Goal: Transaction & Acquisition: Purchase product/service

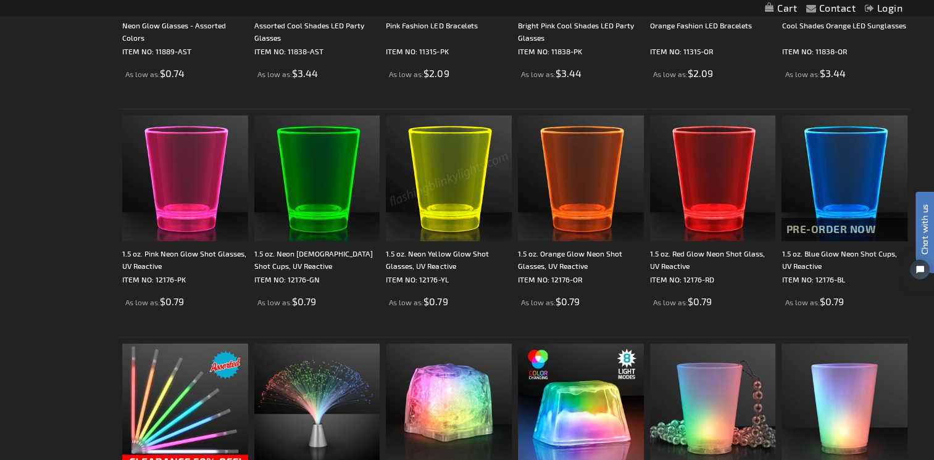
scroll to position [1050, 0]
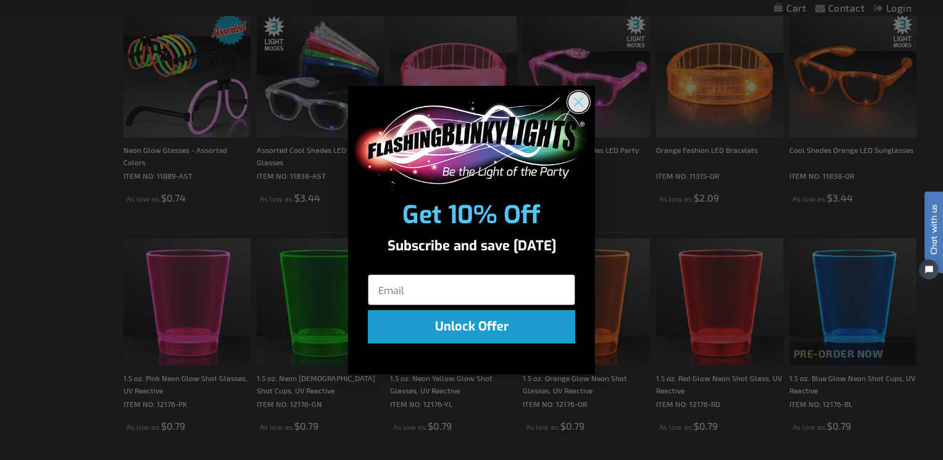
click at [577, 93] on circle "Close dialog" at bounding box center [578, 101] width 20 height 20
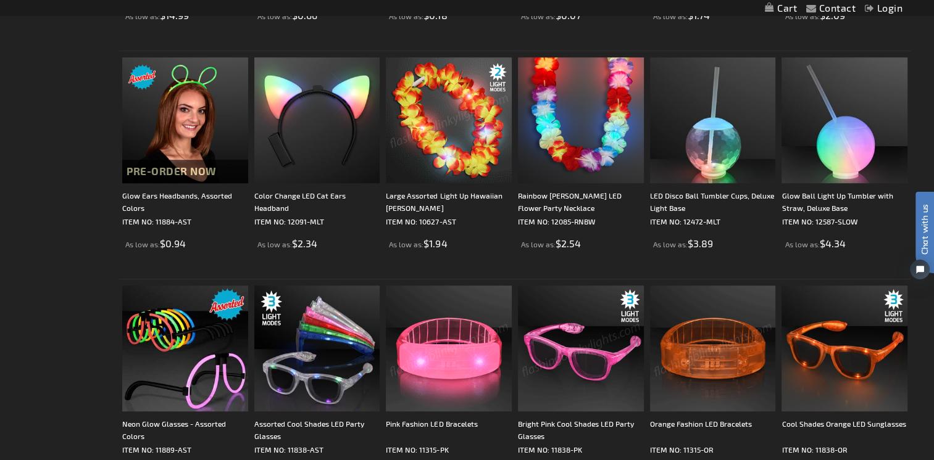
scroll to position [557, 0]
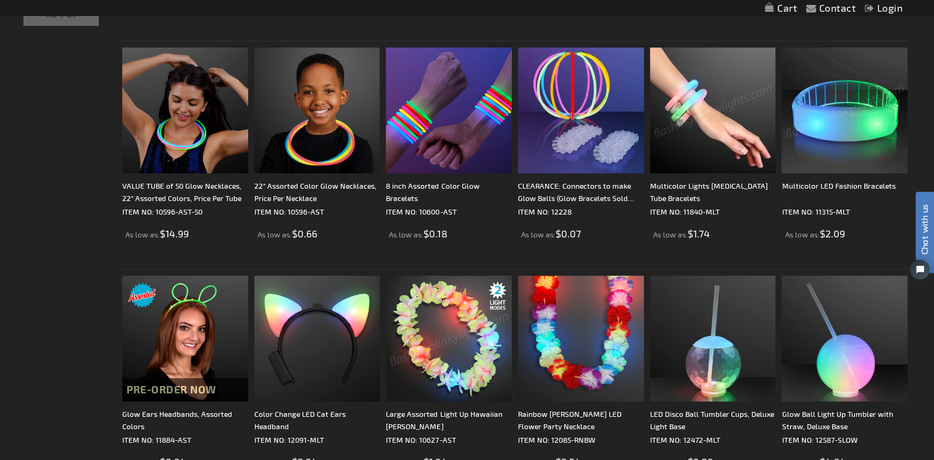
click at [874, 120] on img at bounding box center [844, 111] width 126 height 126
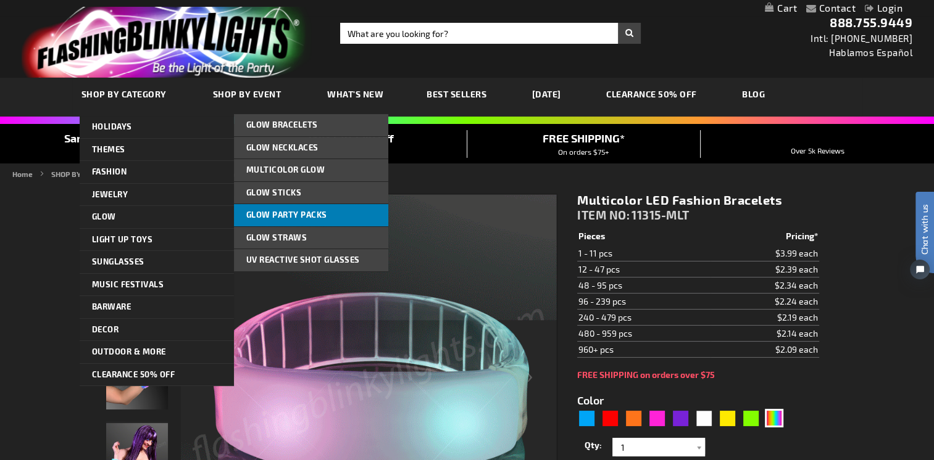
click at [318, 215] on span "Glow Party Packs" at bounding box center [286, 215] width 81 height 10
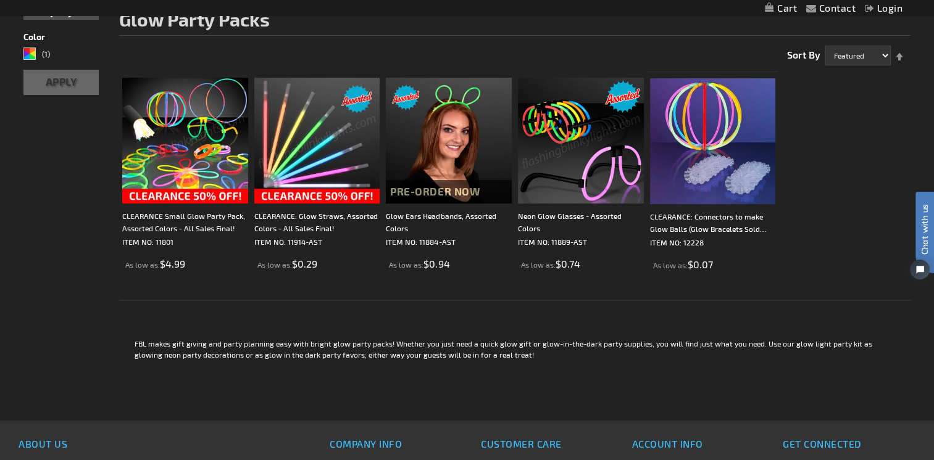
click at [190, 163] on img at bounding box center [185, 141] width 126 height 126
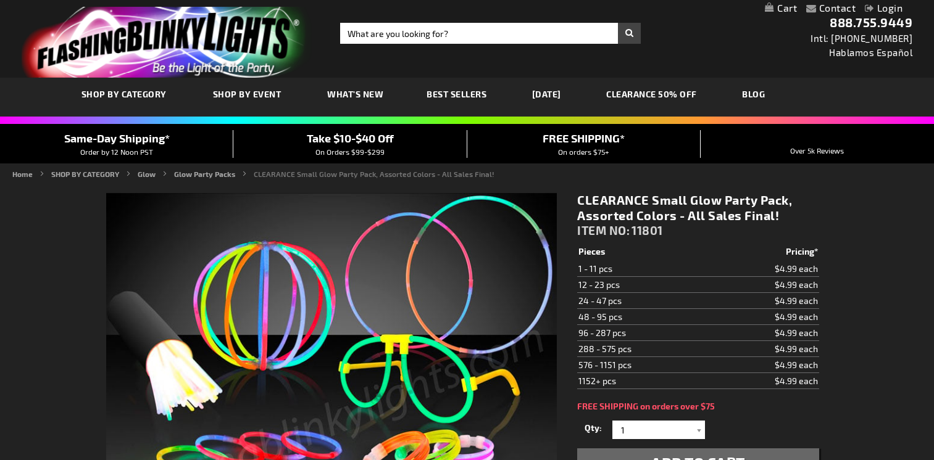
click at [715, 454] on span "Add to Cart" at bounding box center [698, 463] width 94 height 18
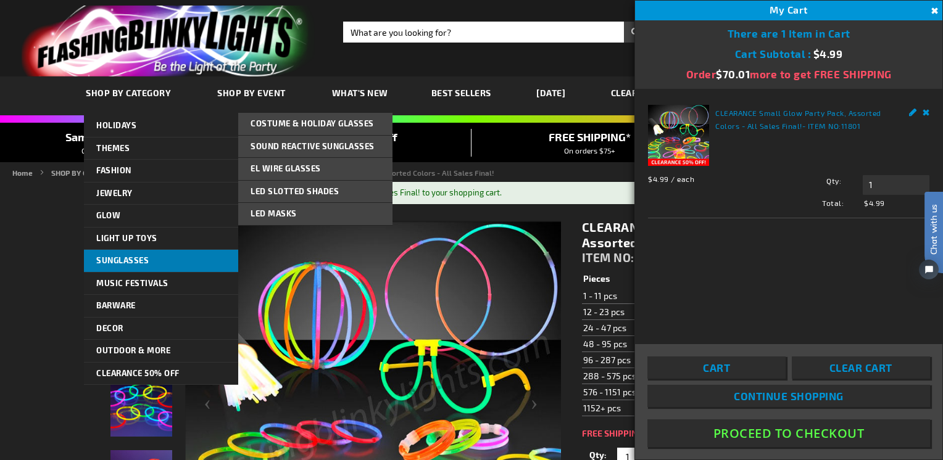
click at [139, 260] on span "Sunglasses" at bounding box center [122, 261] width 52 height 10
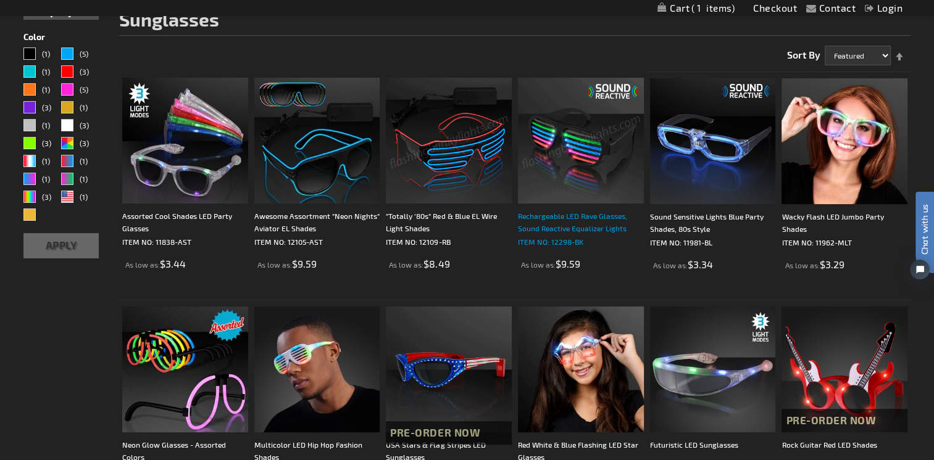
click at [602, 220] on div "Rechargeable LED Rave Glasses, Sound Reactive Equalizer Lights" at bounding box center [581, 222] width 126 height 25
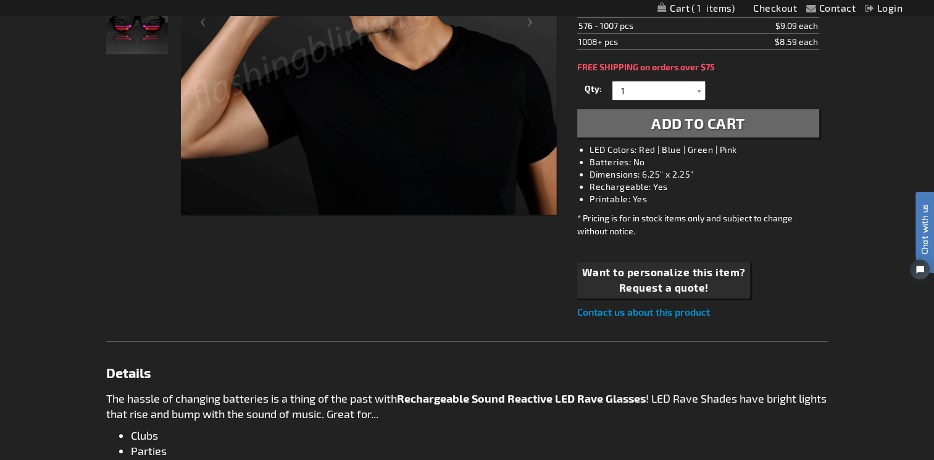
scroll to position [248, 0]
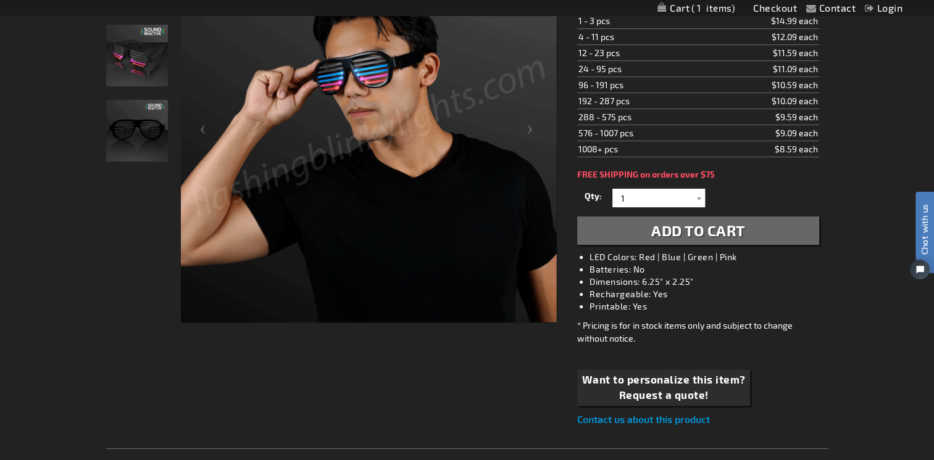
click at [704, 226] on span "Add to Cart" at bounding box center [698, 231] width 94 height 18
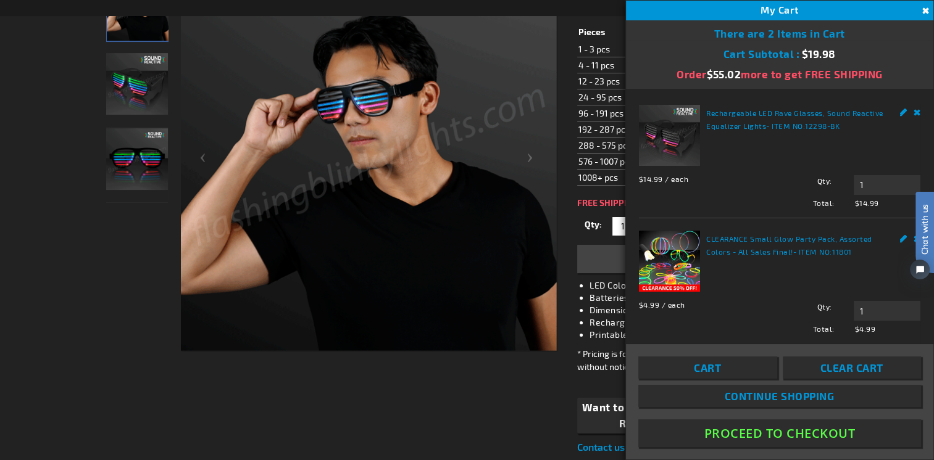
scroll to position [277, 0]
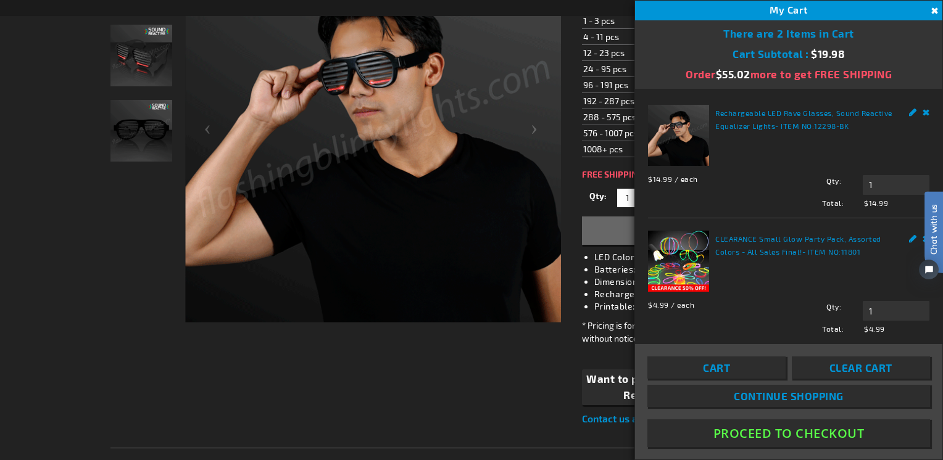
click at [933, 6] on button "Close" at bounding box center [933, 11] width 14 height 14
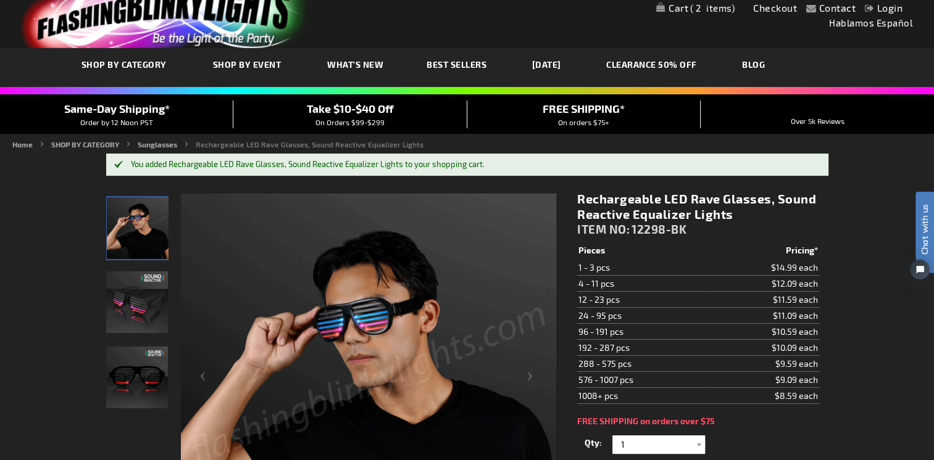
scroll to position [0, 0]
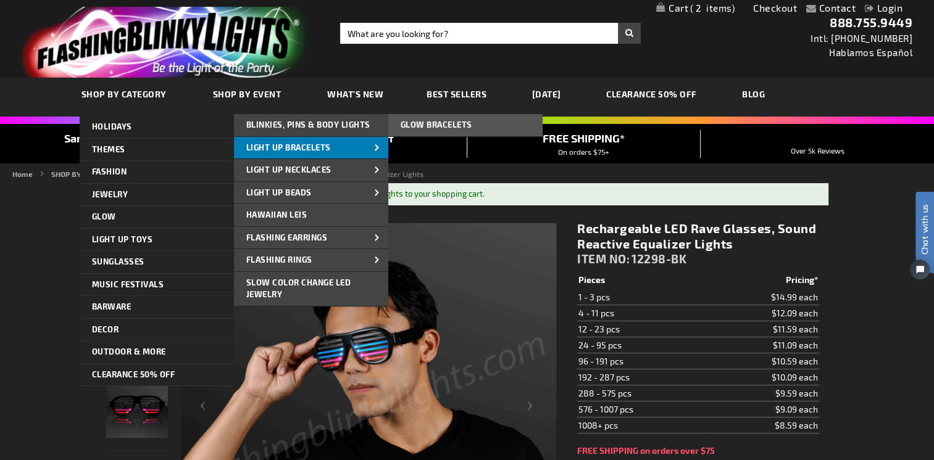
click at [304, 146] on span "Light Up Bracelets" at bounding box center [288, 148] width 85 height 10
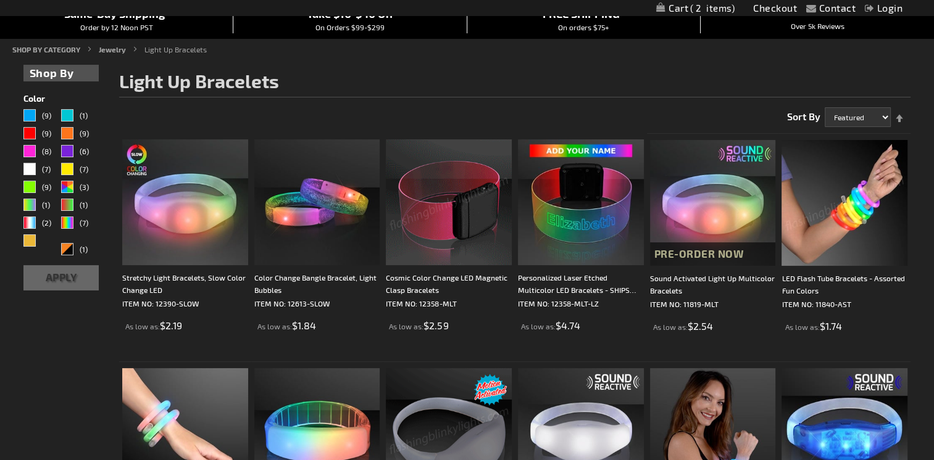
click at [851, 243] on img at bounding box center [844, 203] width 126 height 126
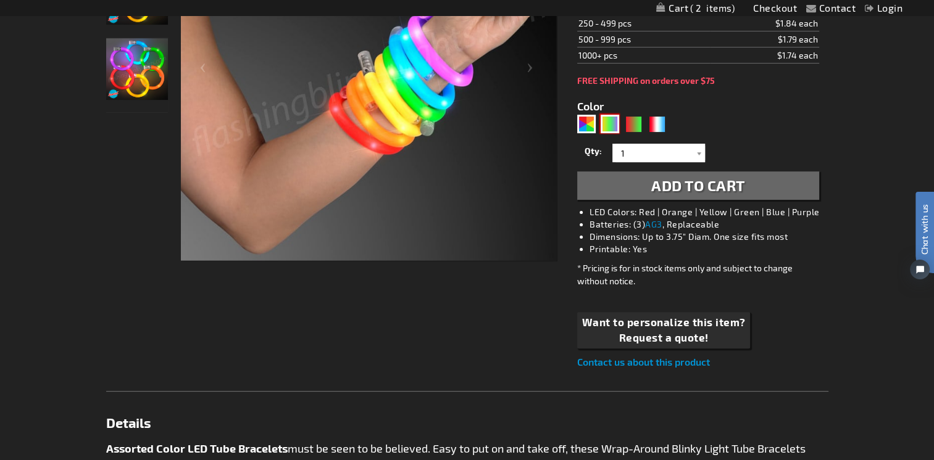
click at [603, 123] on div "PGG" at bounding box center [610, 124] width 19 height 19
type input "5638"
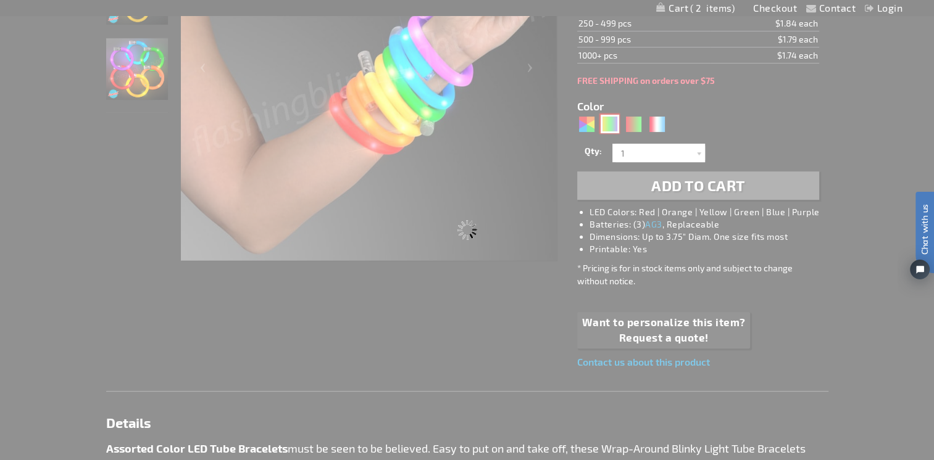
type input "11840-PGG"
type input "Customize - LED Mardi Gras Flash Bracelets, Assorted Purple, Green &amp; Gold -…"
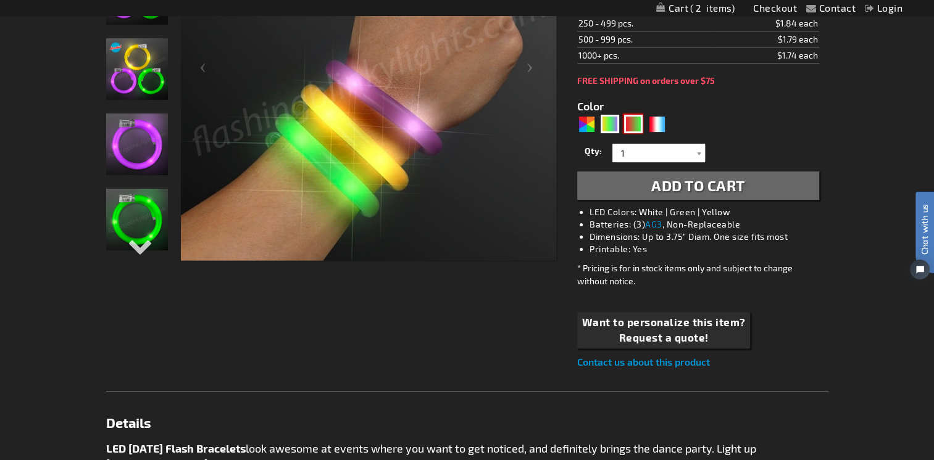
click at [636, 122] on div "RNG" at bounding box center [633, 124] width 19 height 19
type input "5642"
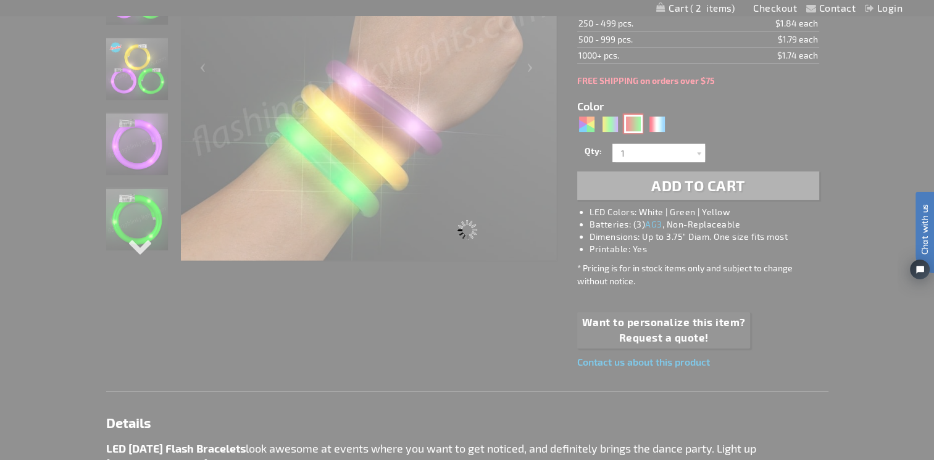
type input "11840-GNR"
type input "Customize - Flash Bracelet Light Up Christmas Assortment - ITEM NO: 11840-GNR"
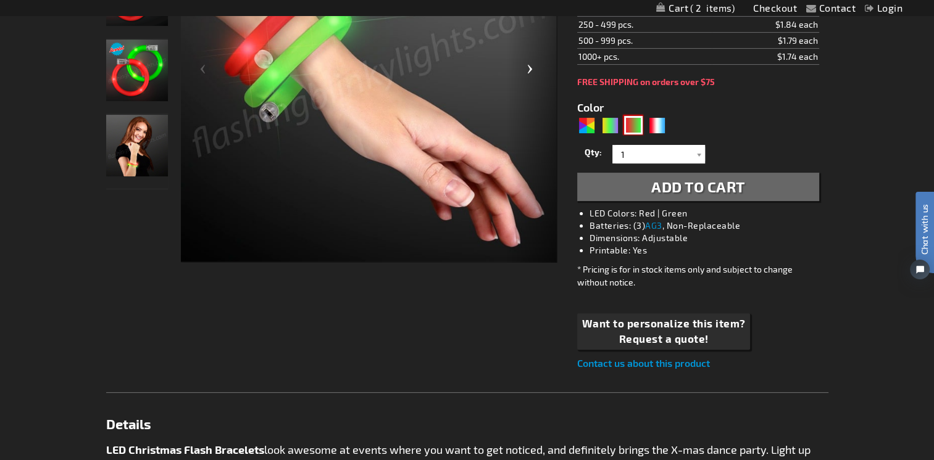
scroll to position [125, 0]
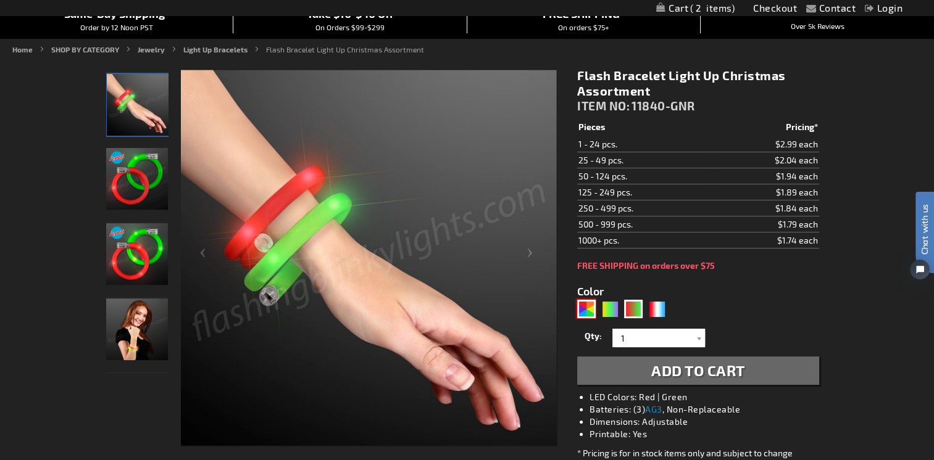
click at [586, 312] on div "AST" at bounding box center [586, 309] width 19 height 19
type input "5630"
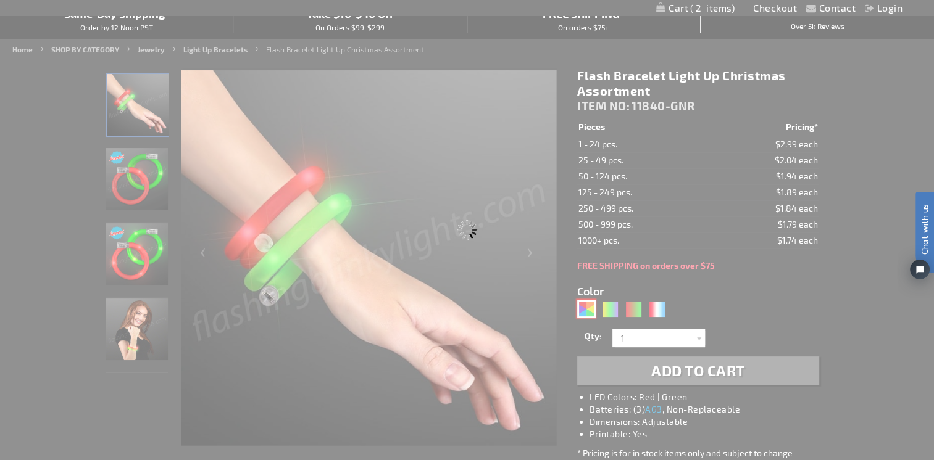
type input "11840-AST"
type input "Customize - LED Flash Tube Bracelets - Assorted Fun Colors - ITEM NO: 11840-AST"
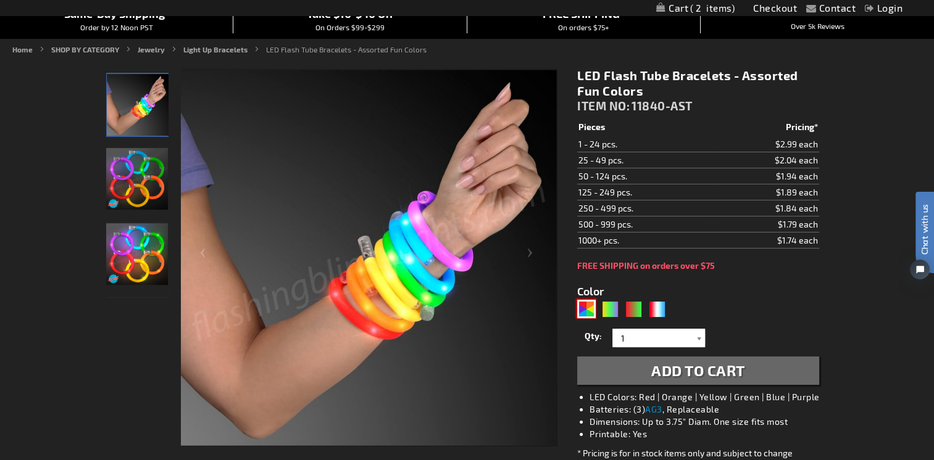
scroll to position [186, 0]
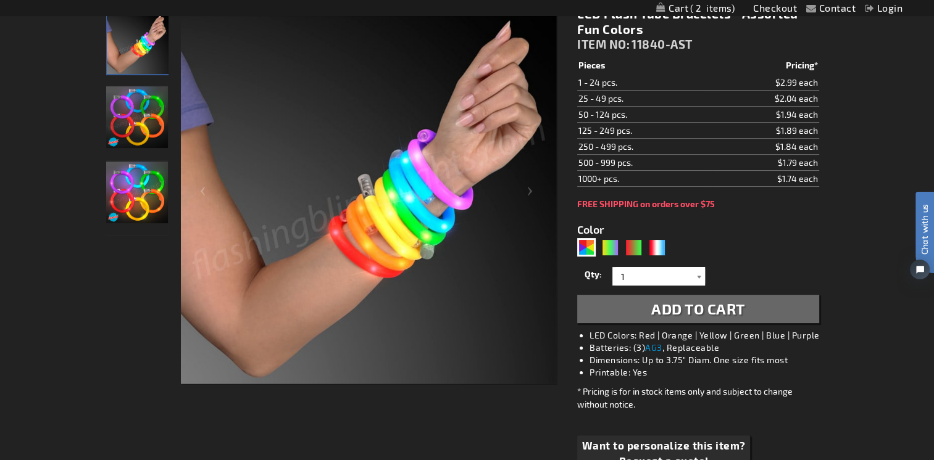
click at [697, 275] on div at bounding box center [699, 276] width 12 height 19
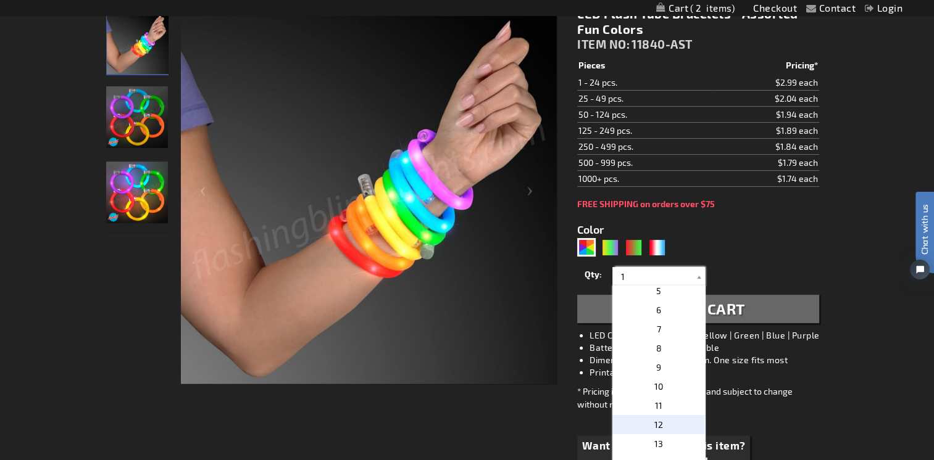
scroll to position [62, 0]
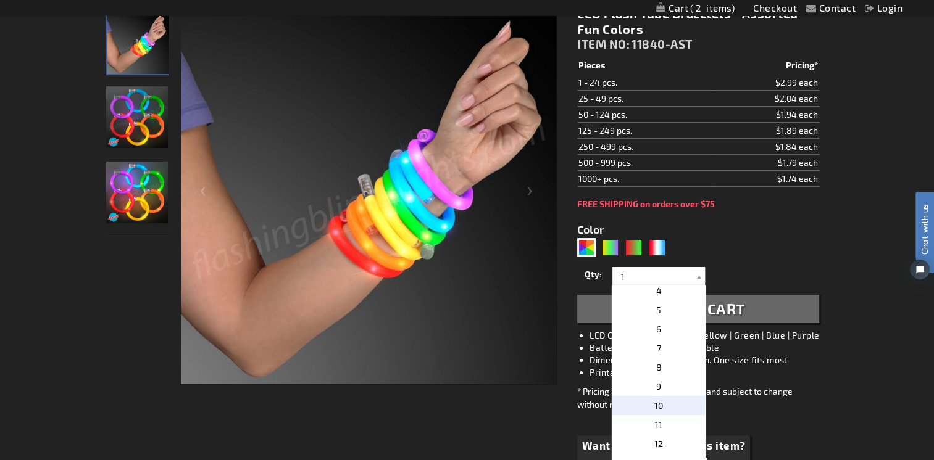
click at [659, 404] on p "10" at bounding box center [658, 405] width 93 height 19
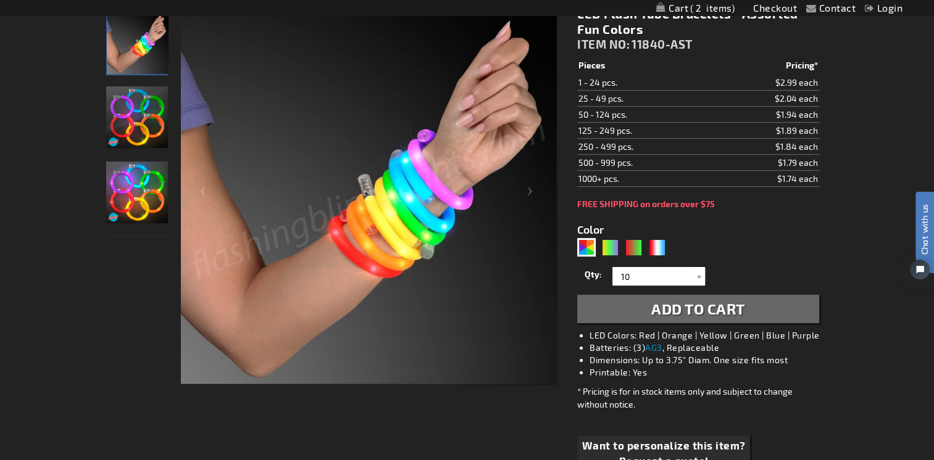
click at [701, 314] on span "Add to Cart" at bounding box center [698, 309] width 94 height 18
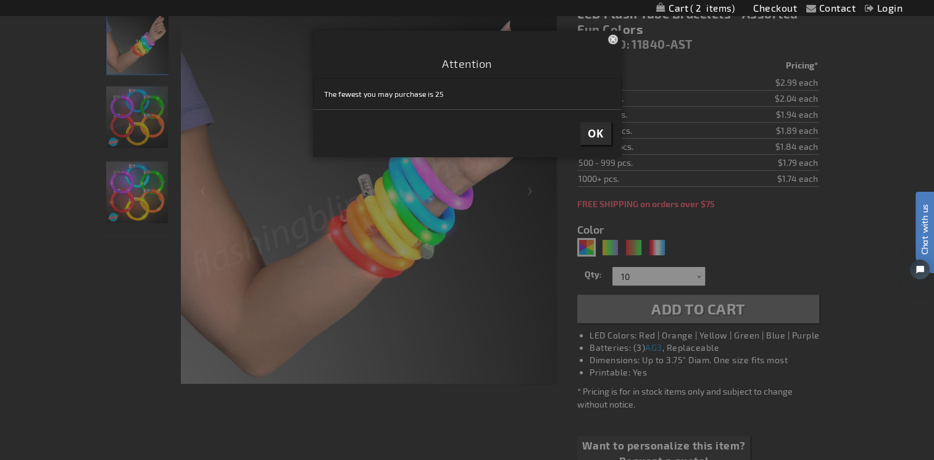
click at [596, 133] on span "OK" at bounding box center [596, 134] width 16 height 14
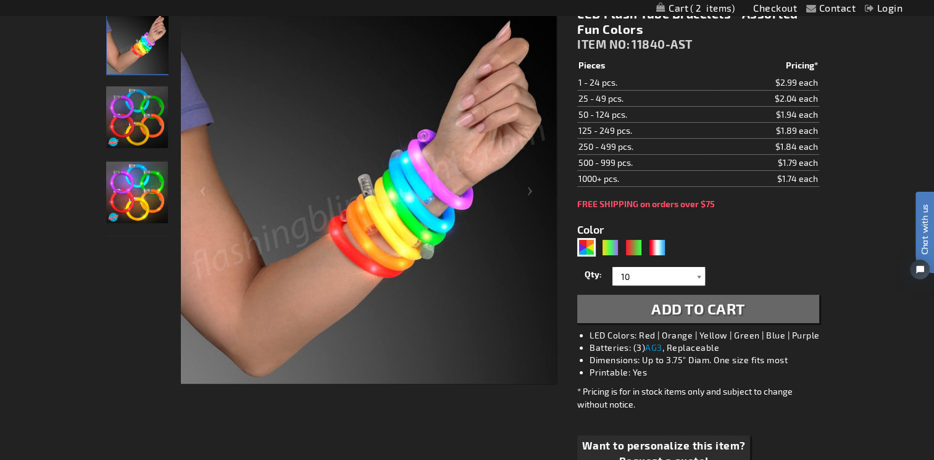
click at [693, 280] on div at bounding box center [699, 276] width 12 height 19
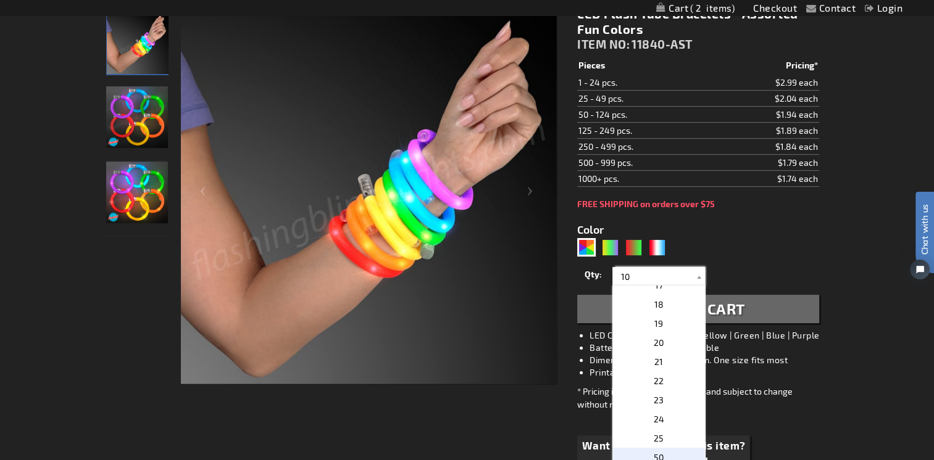
scroll to position [309, 0]
click at [654, 443] on span "25" at bounding box center [659, 446] width 10 height 10
type input "25"
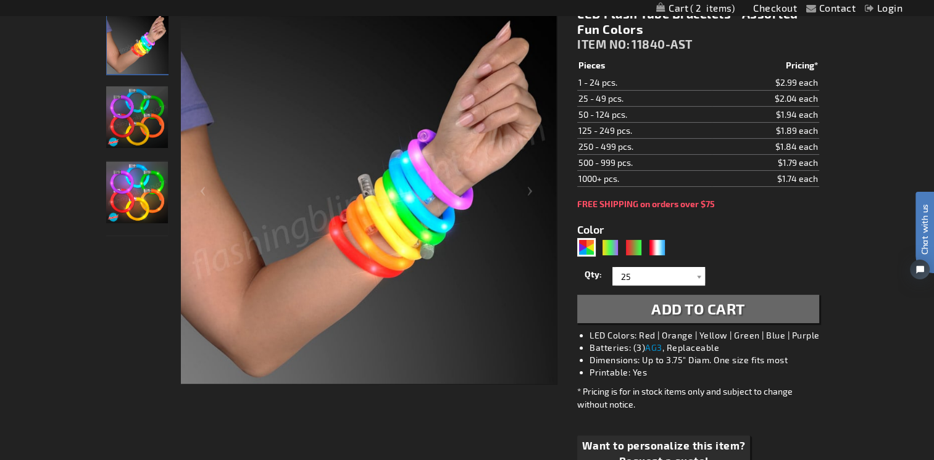
click at [691, 305] on span "Add to Cart" at bounding box center [698, 309] width 94 height 18
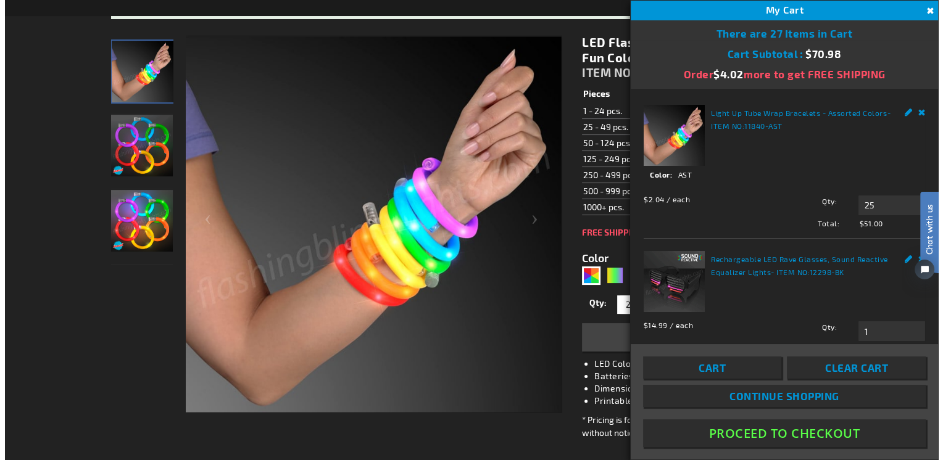
scroll to position [215, 0]
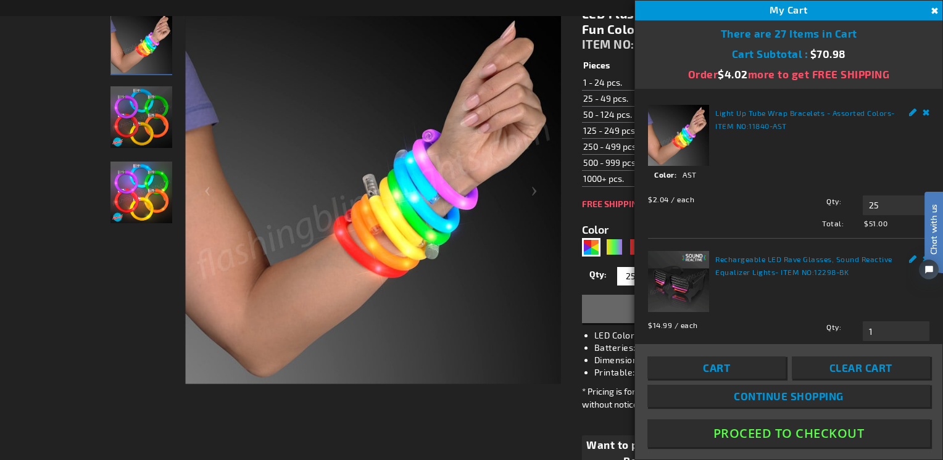
click at [923, 111] on link "Remove" at bounding box center [926, 111] width 7 height 13
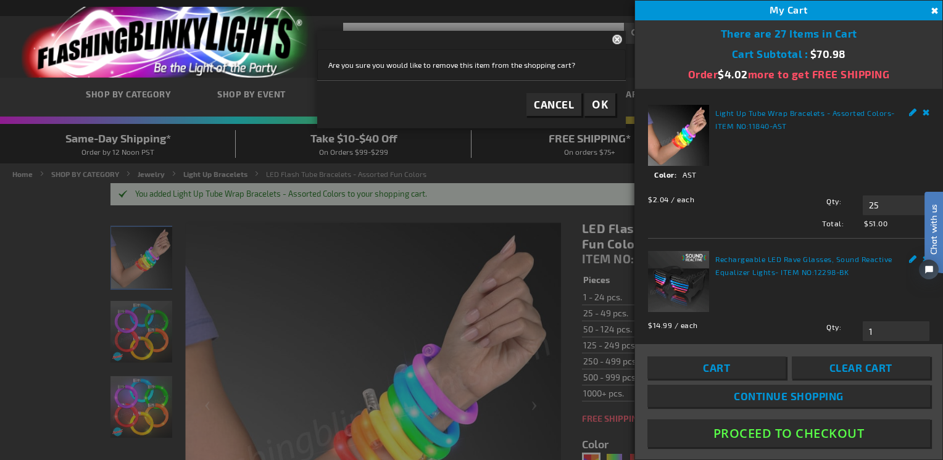
click at [923, 107] on link "Remove" at bounding box center [926, 111] width 7 height 13
click at [596, 100] on span "OK" at bounding box center [600, 105] width 16 height 14
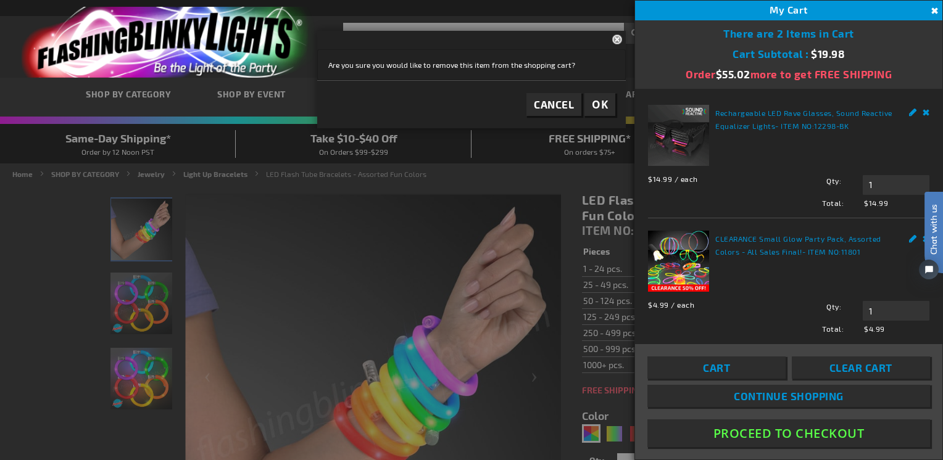
click at [110, 102] on div at bounding box center [471, 230] width 943 height 460
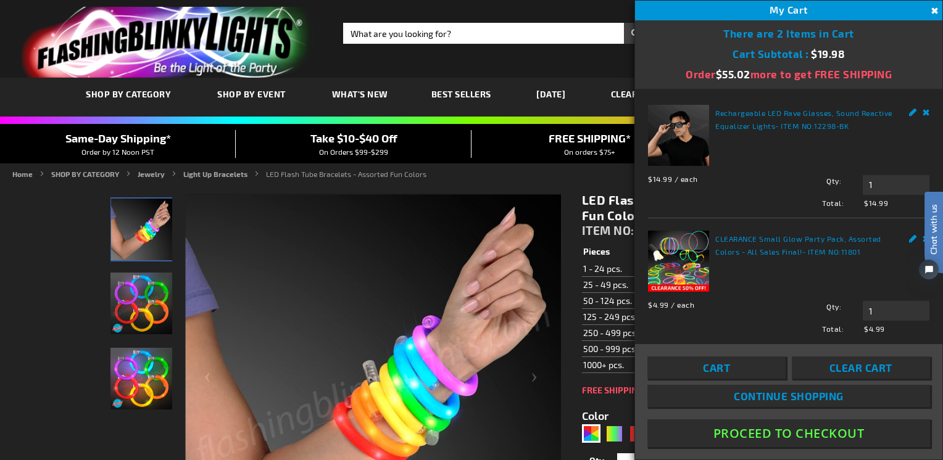
click at [367, 97] on span "What's New" at bounding box center [360, 94] width 56 height 10
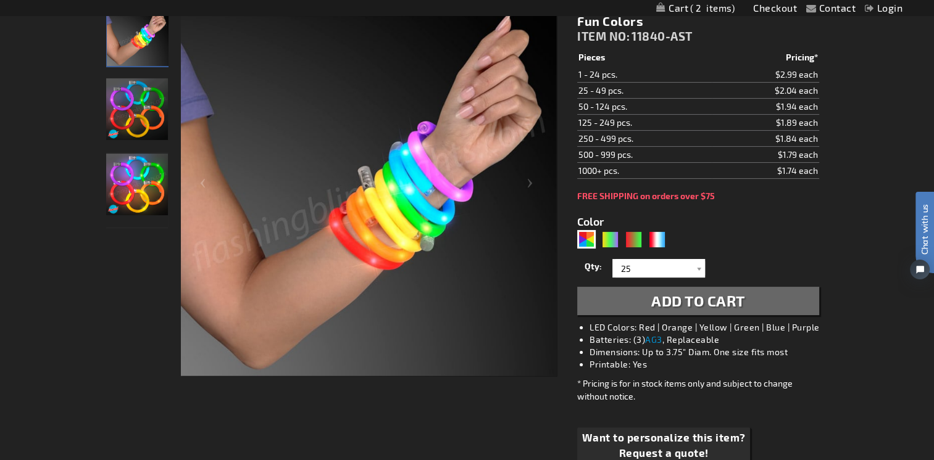
scroll to position [141, 0]
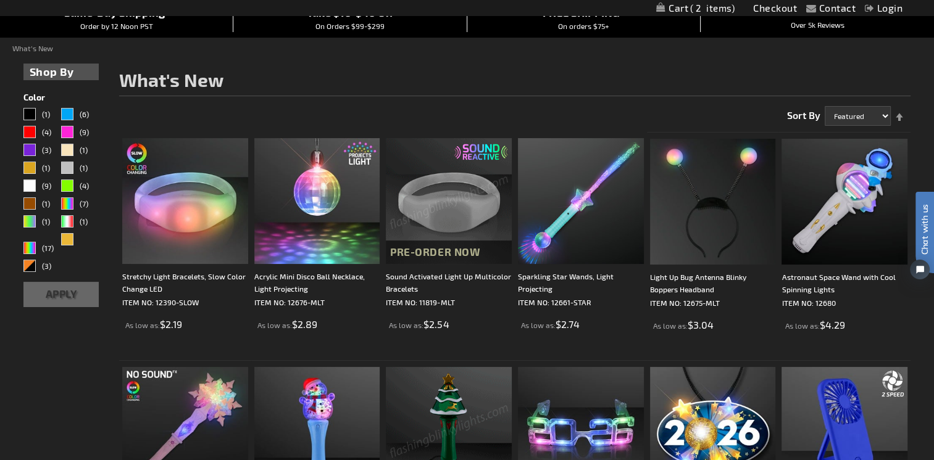
scroll to position [125, 0]
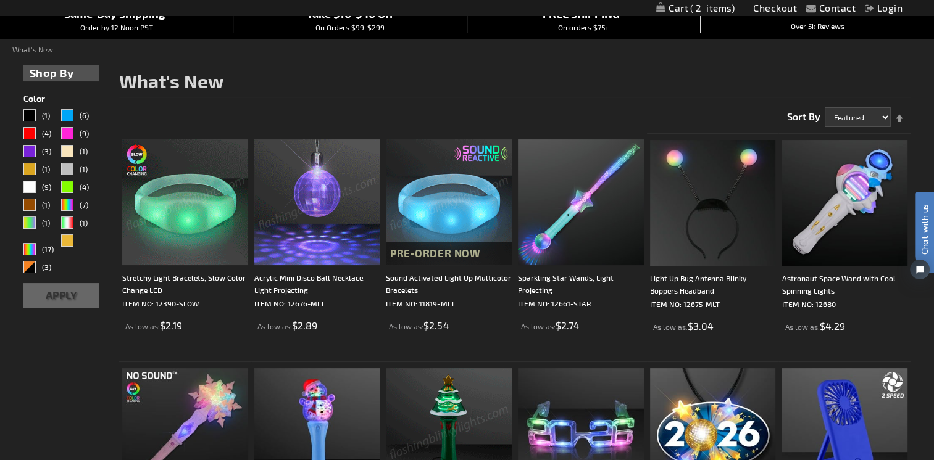
click at [437, 225] on img at bounding box center [449, 202] width 126 height 126
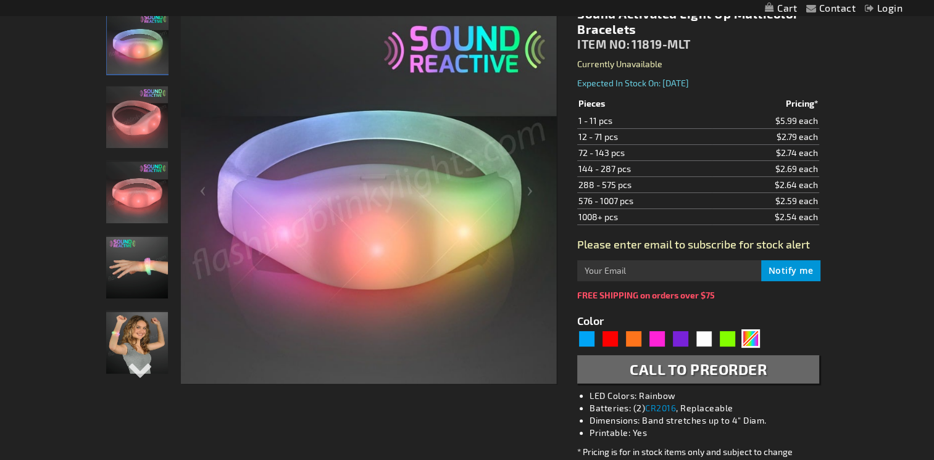
type input "5659"
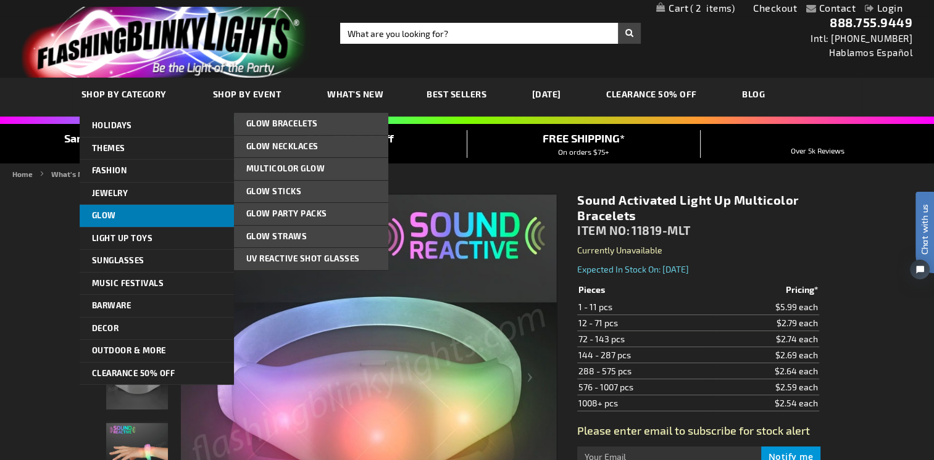
click at [121, 210] on link "Glow" at bounding box center [157, 216] width 154 height 22
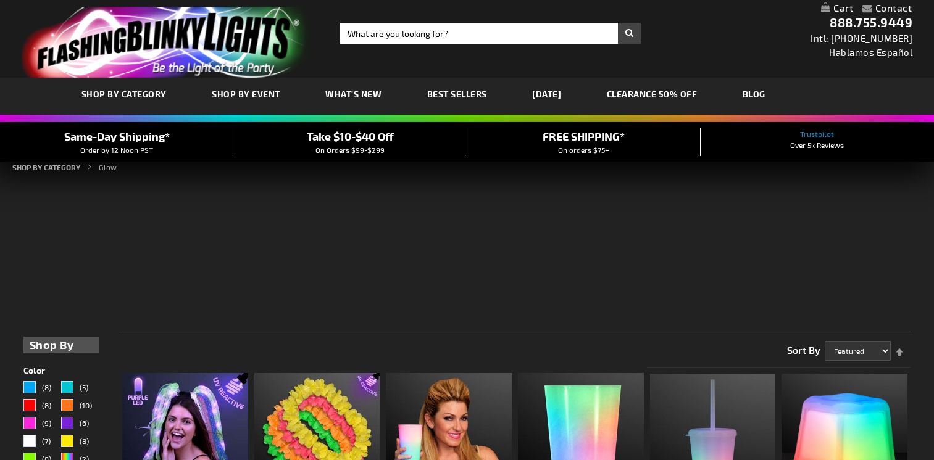
scroll to position [127, 0]
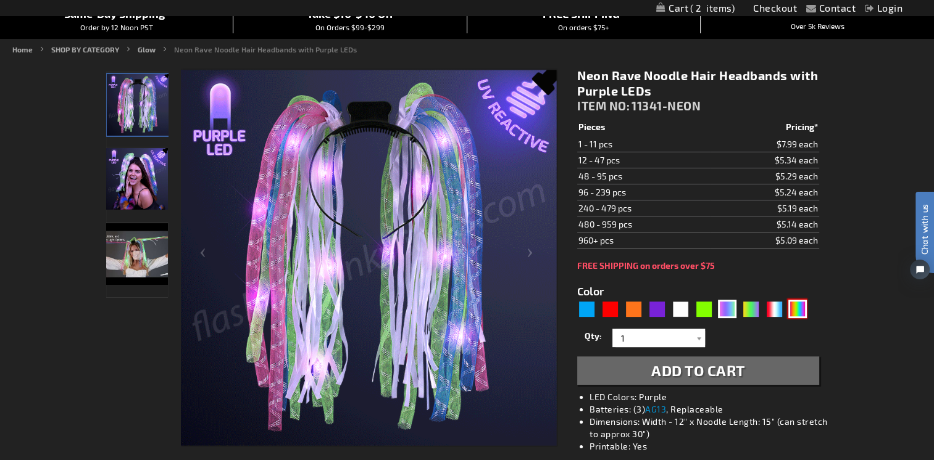
click at [800, 304] on div "Multicolor" at bounding box center [797, 309] width 19 height 19
type input "5659"
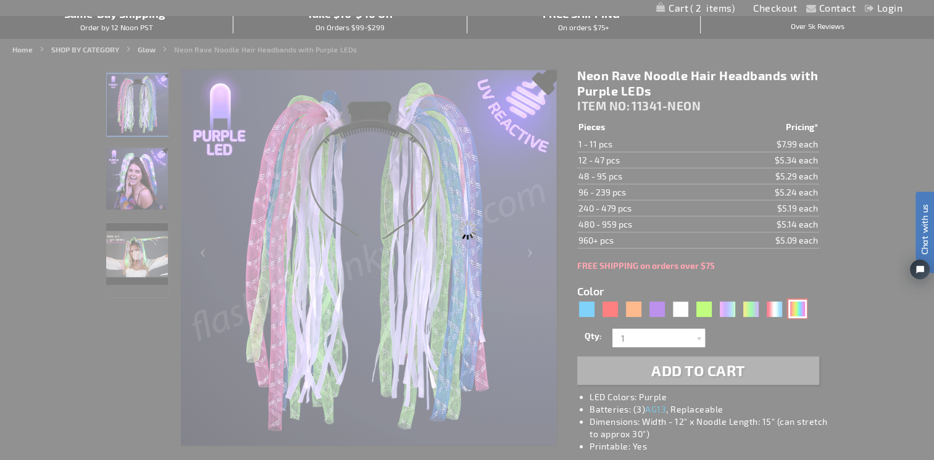
type input "11341-MLT"
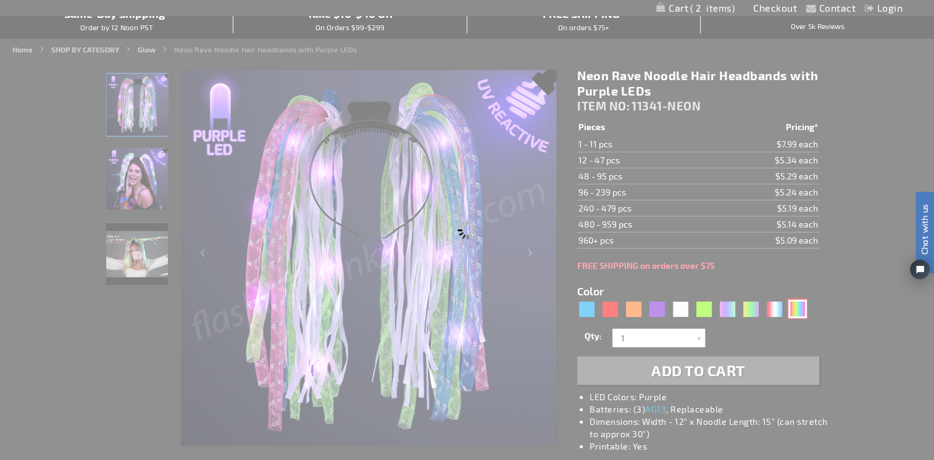
type input "Customize - Light Up Hair Noodle Headbands - Rainbow with White LEDs - ITEM NO:…"
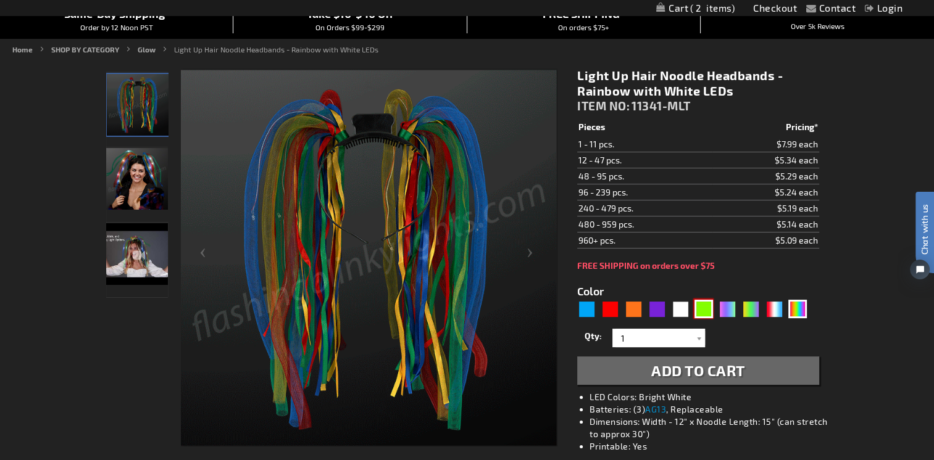
click at [707, 306] on div "Green" at bounding box center [703, 309] width 19 height 19
type input "5648"
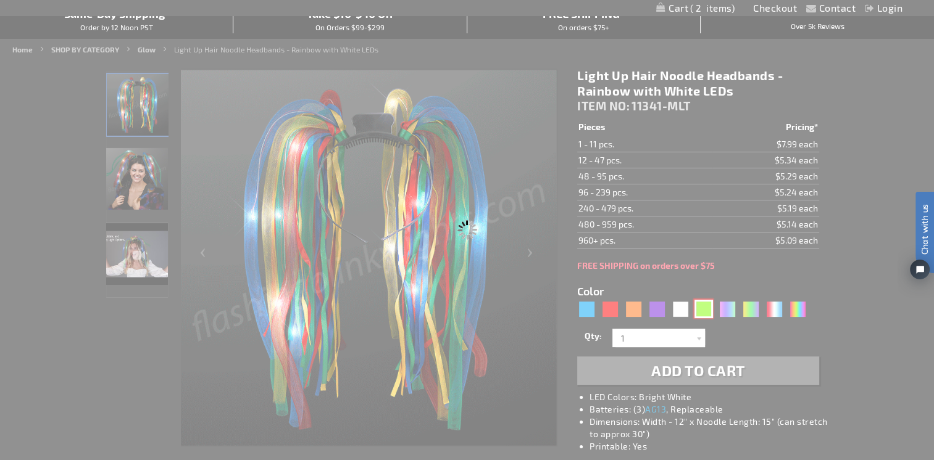
type input "11341-GN"
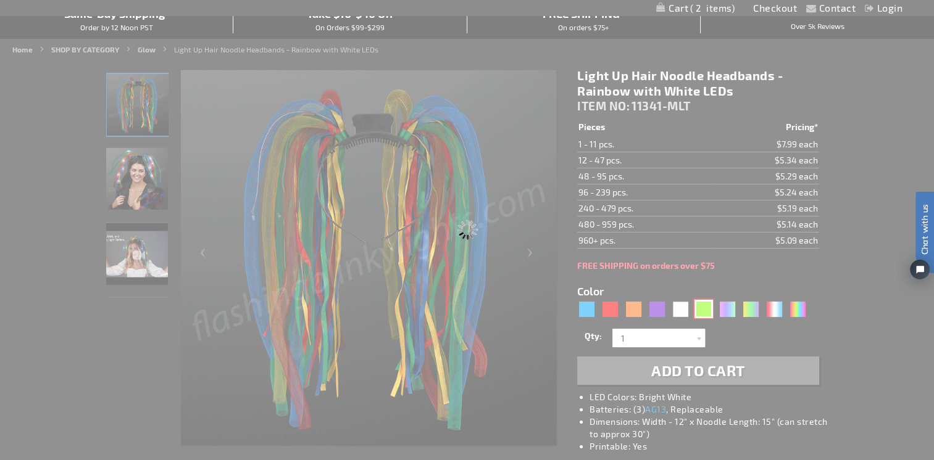
type input "Customize - Light Up Hair Noodles Headband - Irish Green - ITEM NO: 11341-GN"
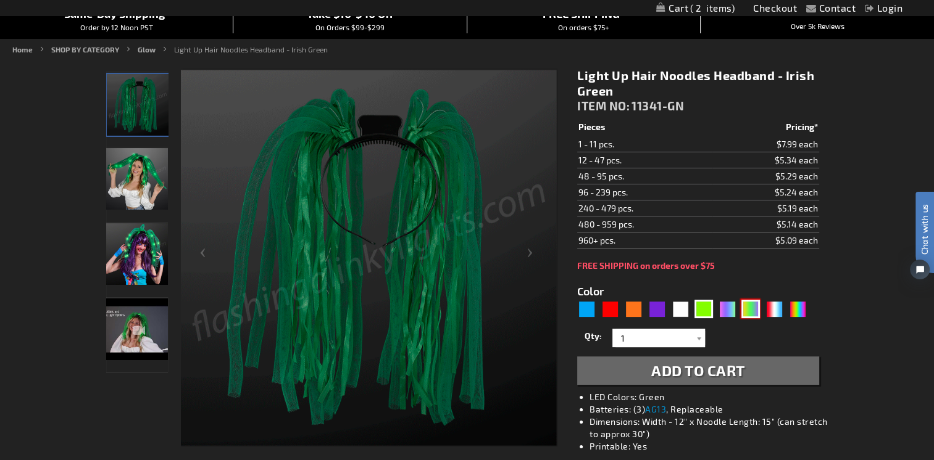
click at [749, 305] on div "PGG" at bounding box center [750, 309] width 19 height 19
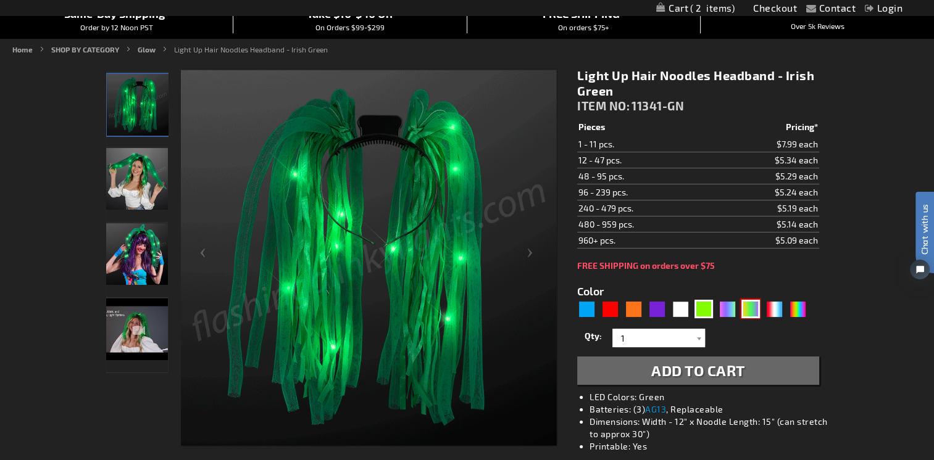
type input "5638"
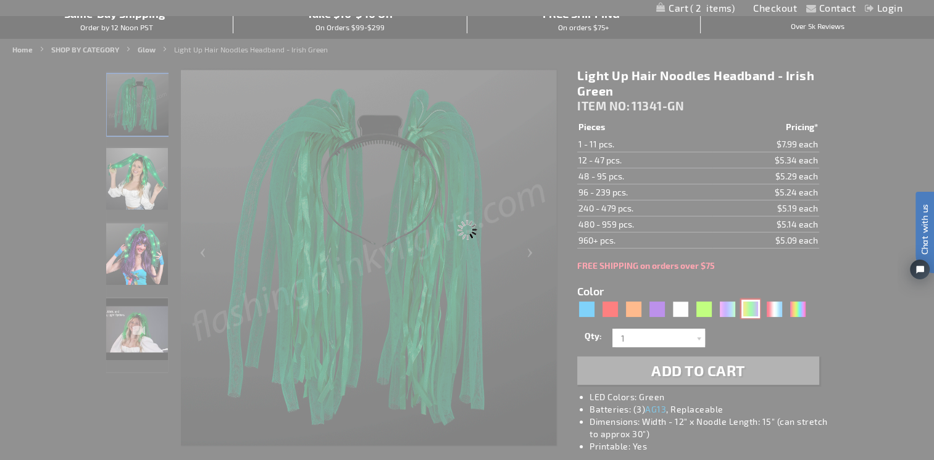
type input "11341-JPG"
type input "Customize - Light Up Hair Noodles Headband - Purple Green &amp; Yellow Mardi Gr…"
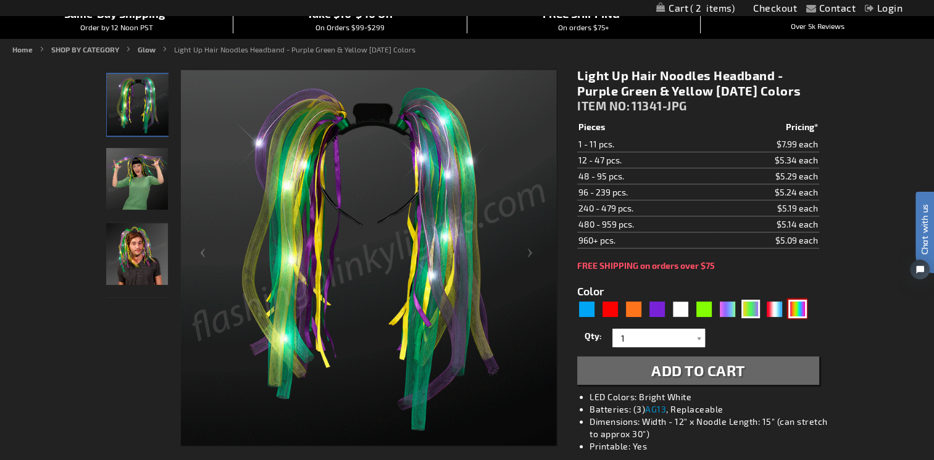
click at [796, 318] on div "Multicolor" at bounding box center [797, 309] width 19 height 19
type input "5659"
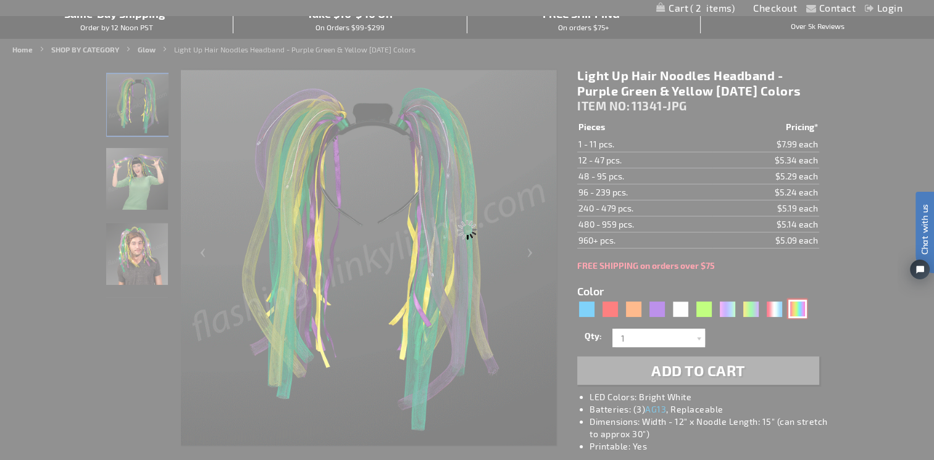
type input "11341-MLT"
type input "Customize - Light Up Hair Noodle Headbands - Rainbow with White LEDs - ITEM NO:…"
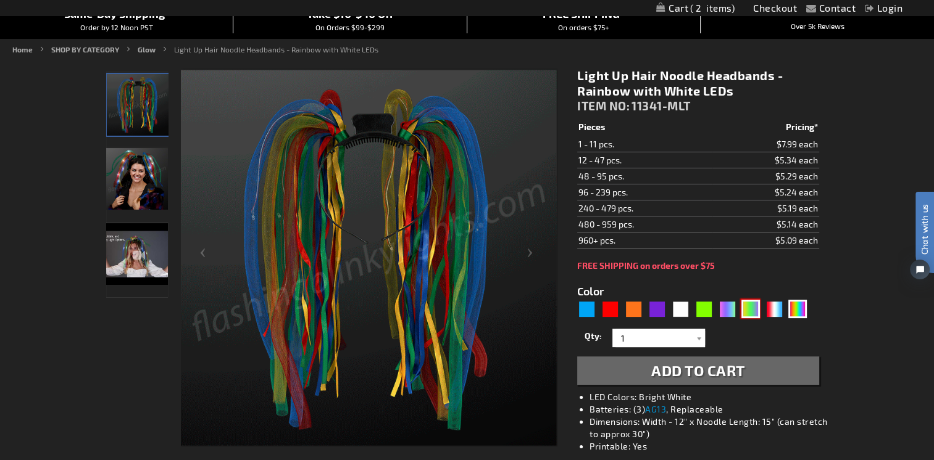
click at [744, 309] on div "PGG" at bounding box center [750, 309] width 19 height 19
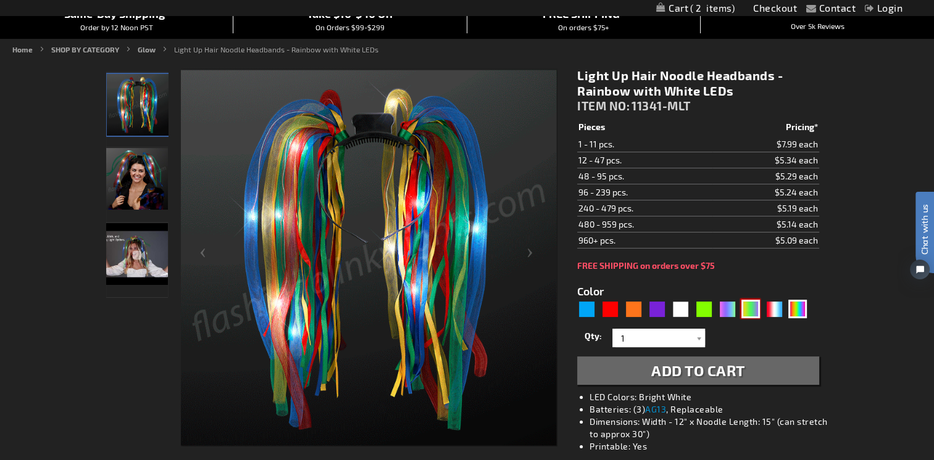
type input "5638"
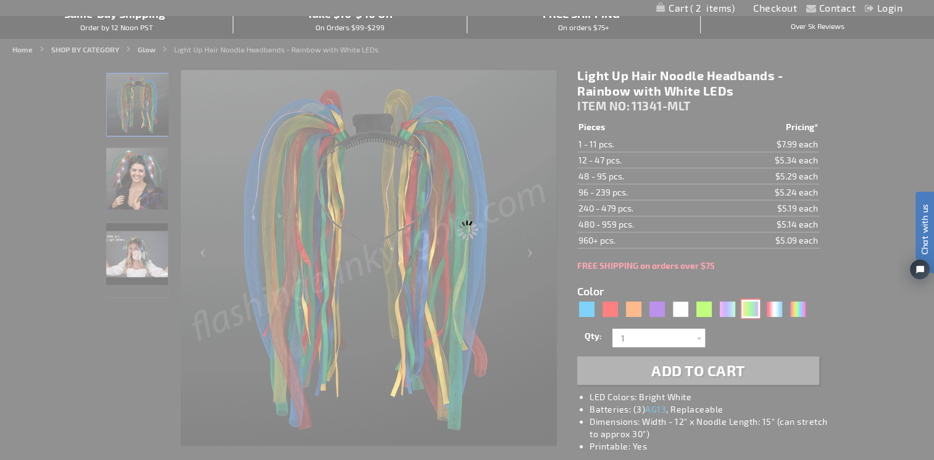
type input "11341-JPG"
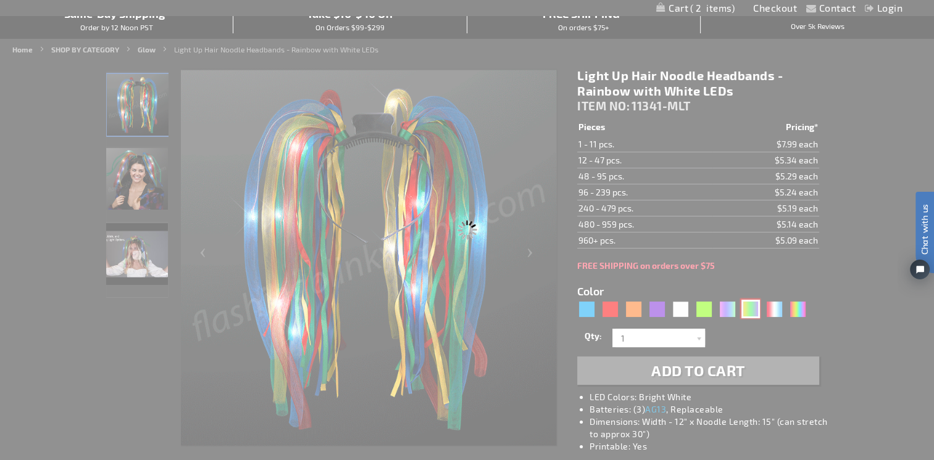
type input "Customize - Light Up Hair Noodles Headband - Purple Green &amp; Yellow Mardi Gr…"
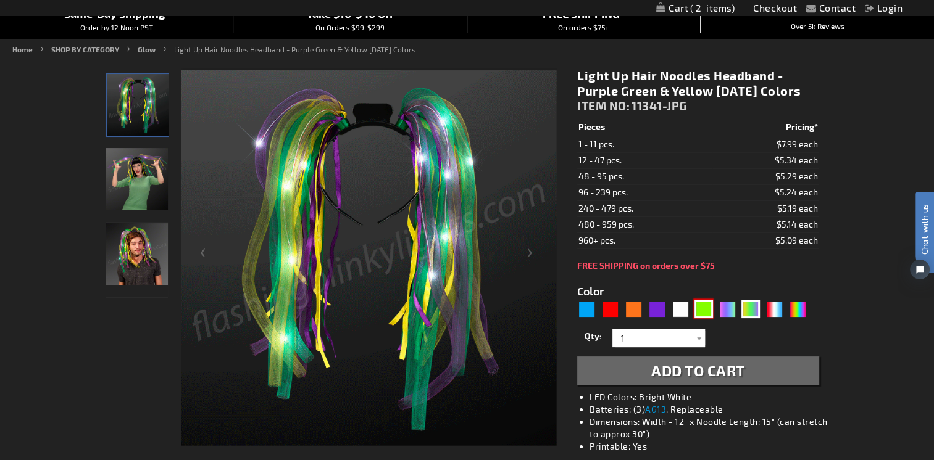
click at [696, 318] on div "Green" at bounding box center [703, 309] width 19 height 19
type input "5648"
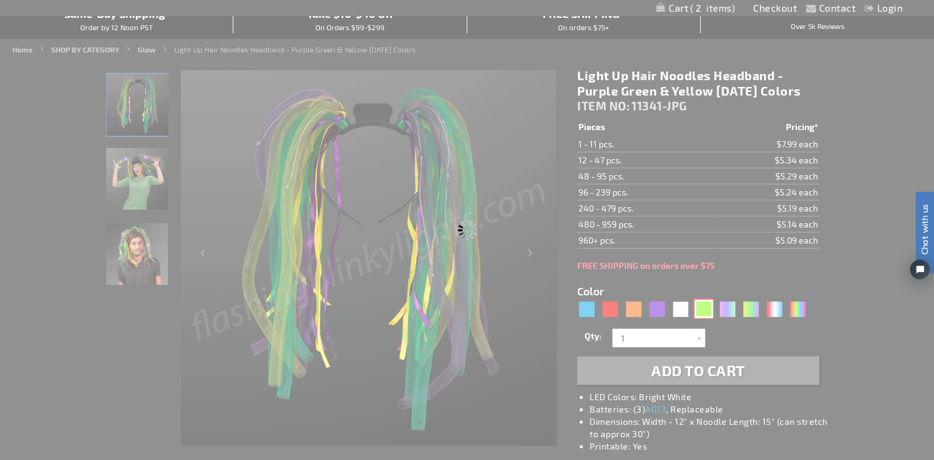
type input "11341-GN"
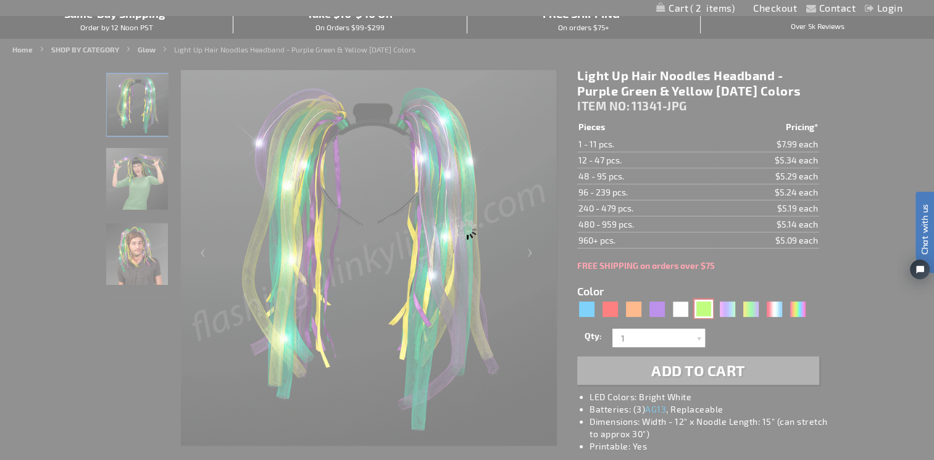
type input "Customize - Light Up Hair Noodles Headband - Irish Green - ITEM NO: 11341-GN"
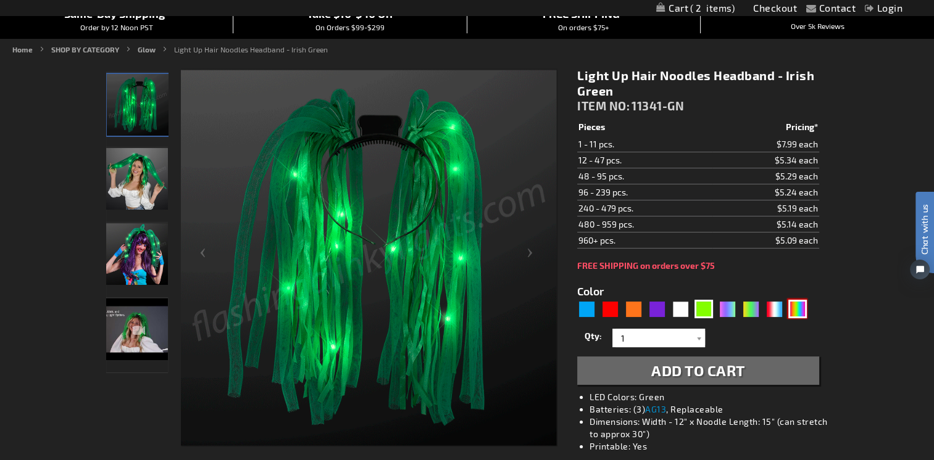
click at [801, 304] on div "Multicolor" at bounding box center [797, 309] width 19 height 19
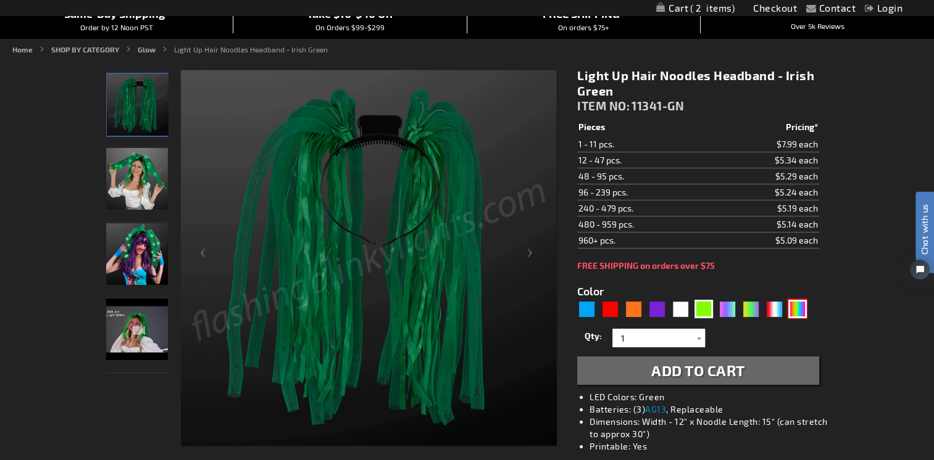
type input "5659"
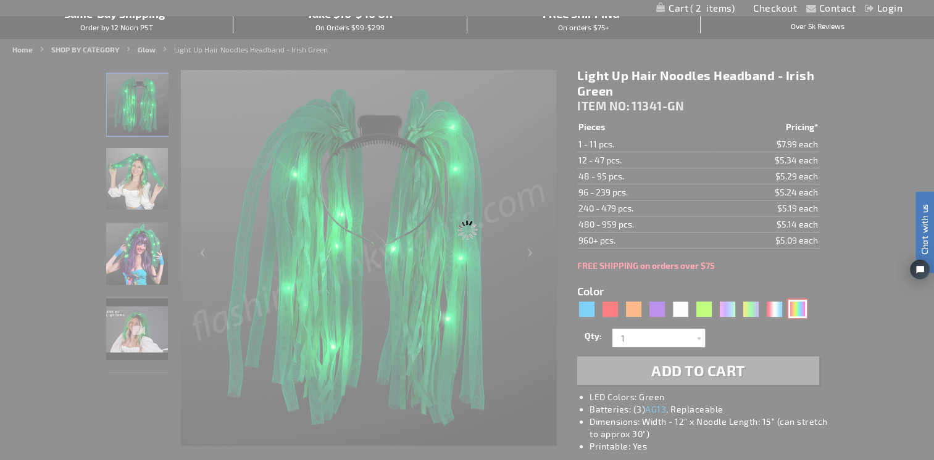
type input "11341-MLT"
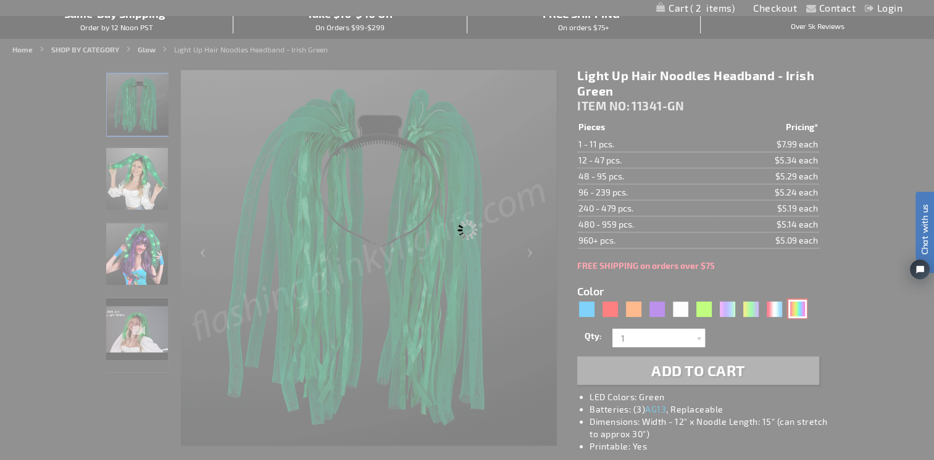
type input "Customize - Light Up Hair Noodle Headbands - Rainbow with White LEDs - ITEM NO:…"
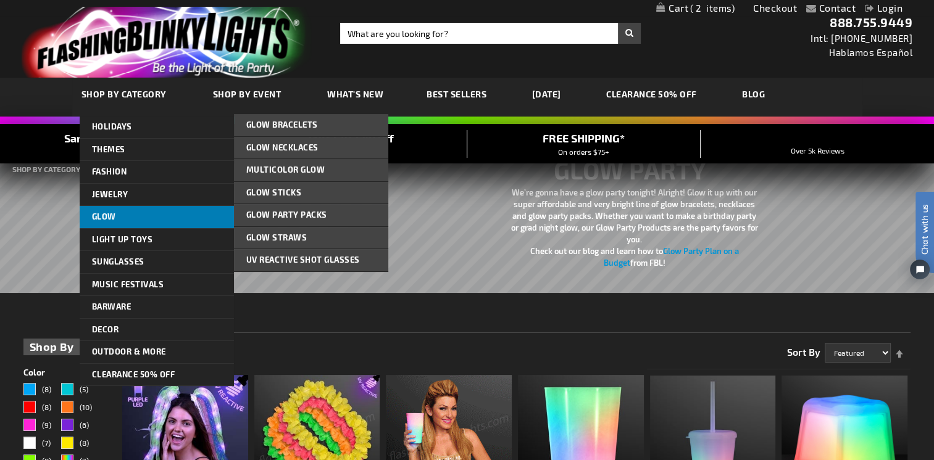
click at [114, 216] on span "Glow" at bounding box center [104, 217] width 24 height 10
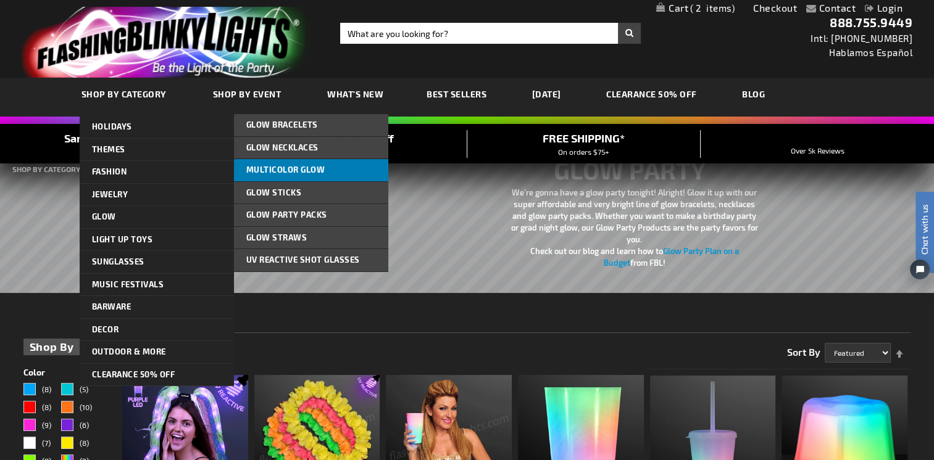
click at [267, 169] on span "Multicolor Glow" at bounding box center [285, 170] width 79 height 10
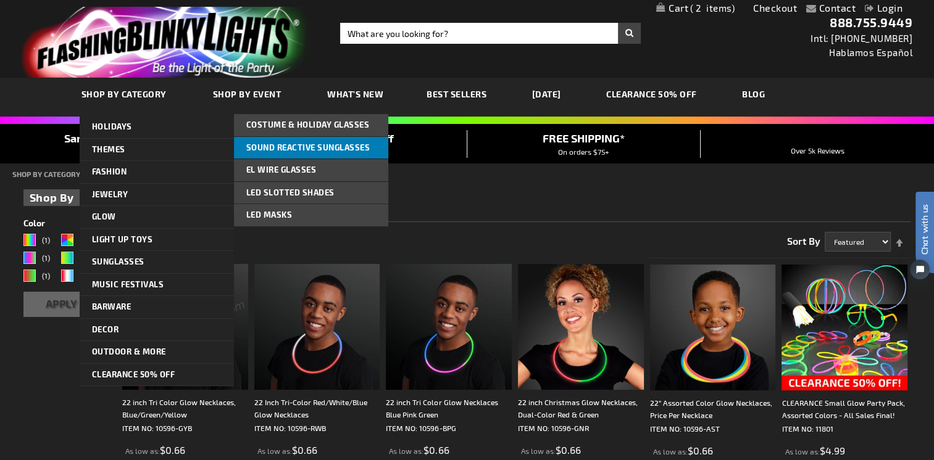
click at [267, 149] on span "Sound Reactive Sunglasses" at bounding box center [308, 148] width 124 height 10
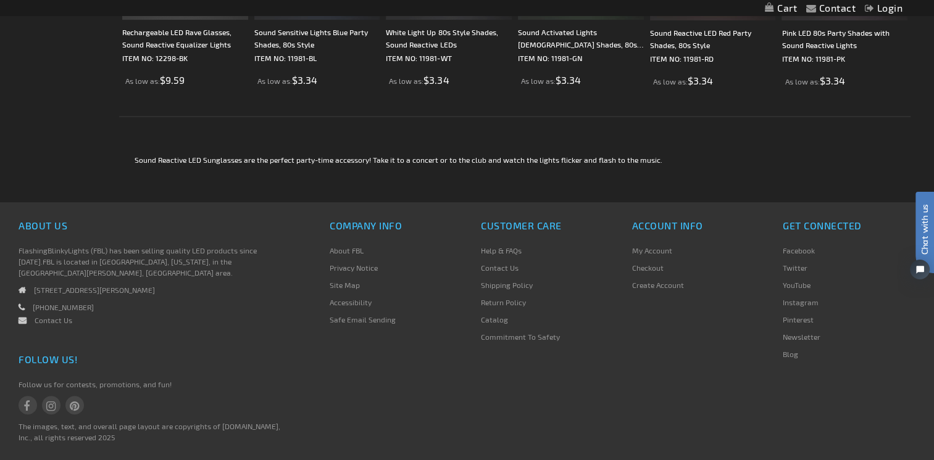
scroll to position [123, 0]
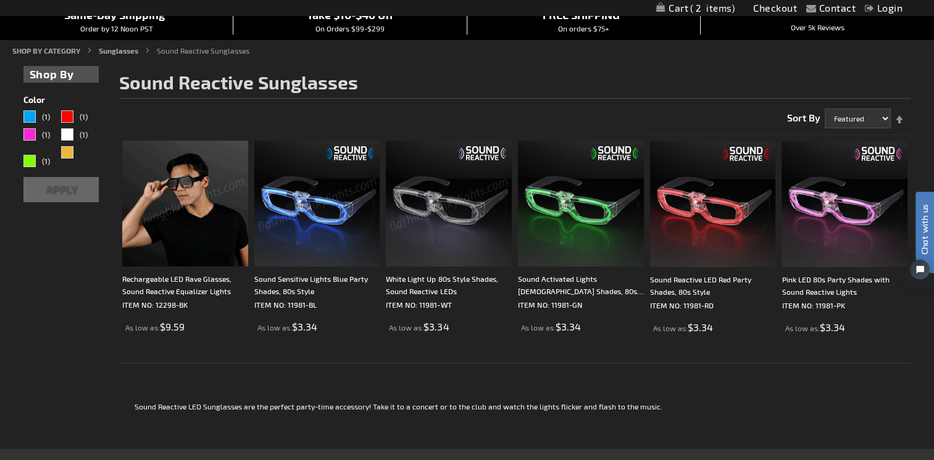
click at [71, 188] on button "Apply" at bounding box center [60, 189] width 75 height 25
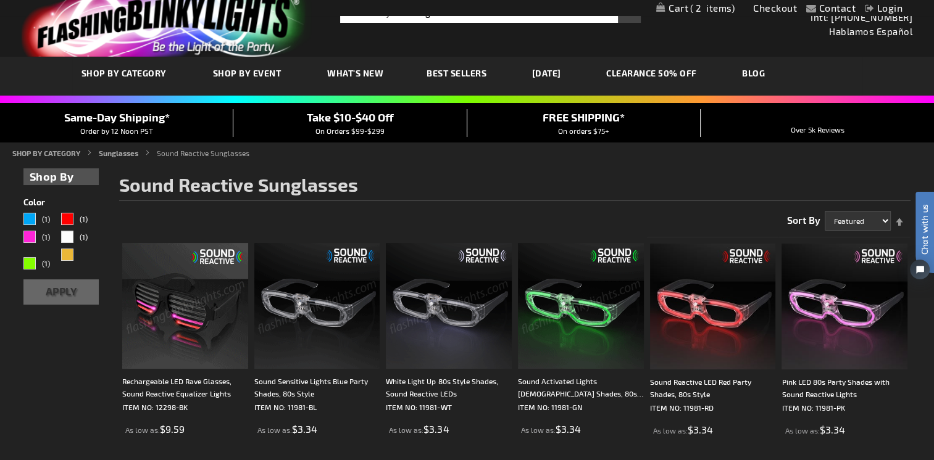
scroll to position [0, 0]
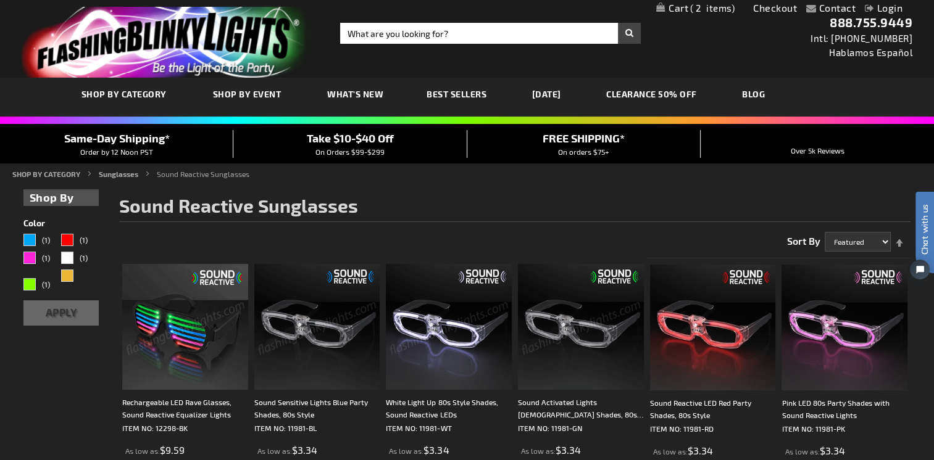
click at [710, 6] on span "2" at bounding box center [712, 7] width 44 height 11
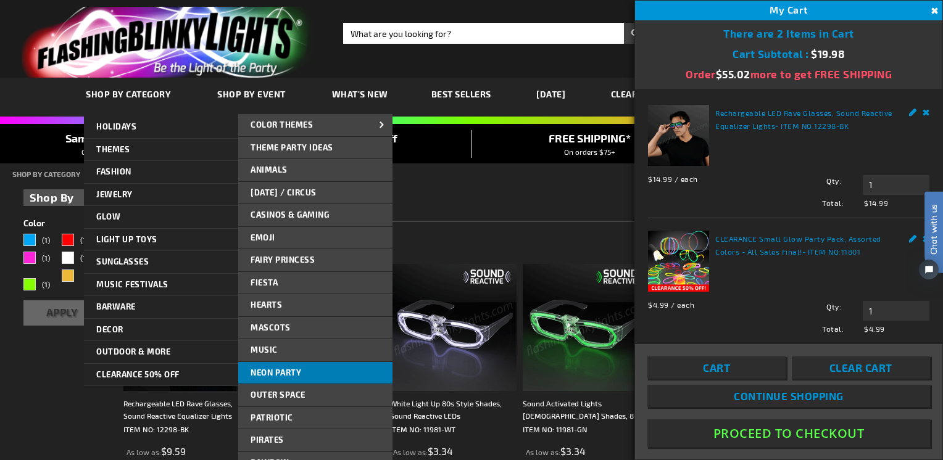
click at [297, 373] on span "Neon Party" at bounding box center [276, 373] width 51 height 10
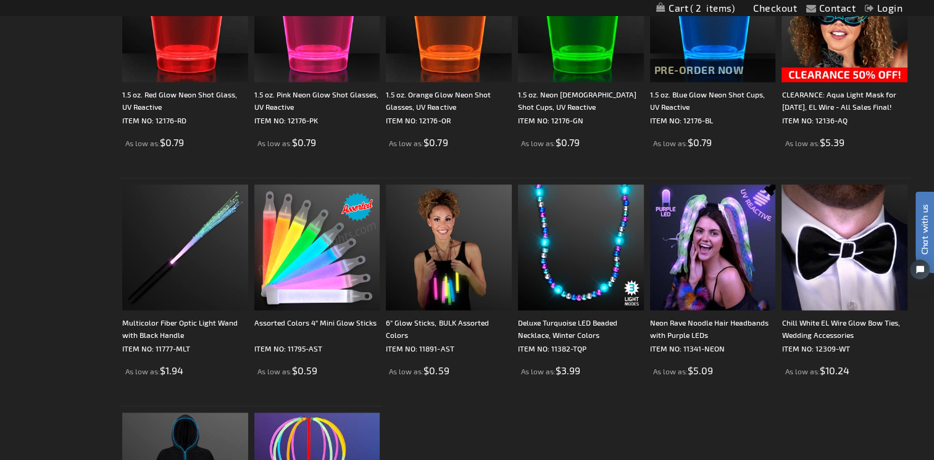
scroll to position [1790, 0]
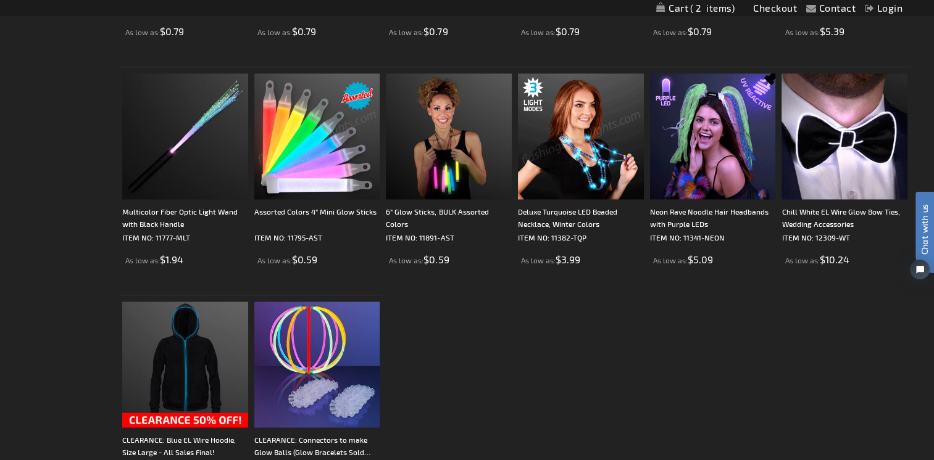
click at [727, 146] on img at bounding box center [713, 136] width 126 height 126
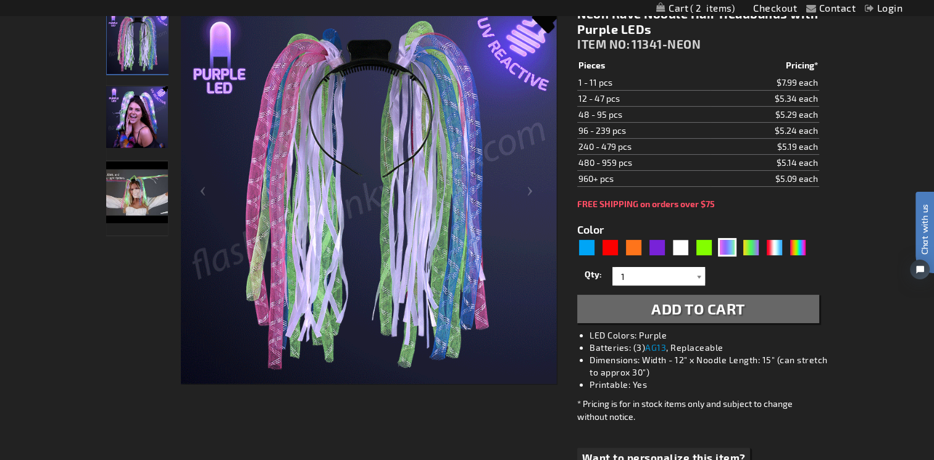
click at [698, 273] on div at bounding box center [699, 276] width 12 height 19
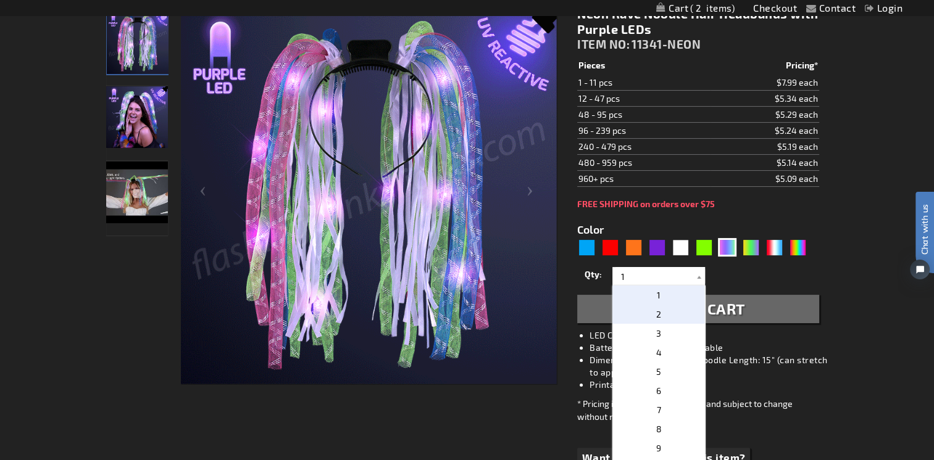
click at [659, 309] on p "2" at bounding box center [658, 314] width 93 height 19
type input "2"
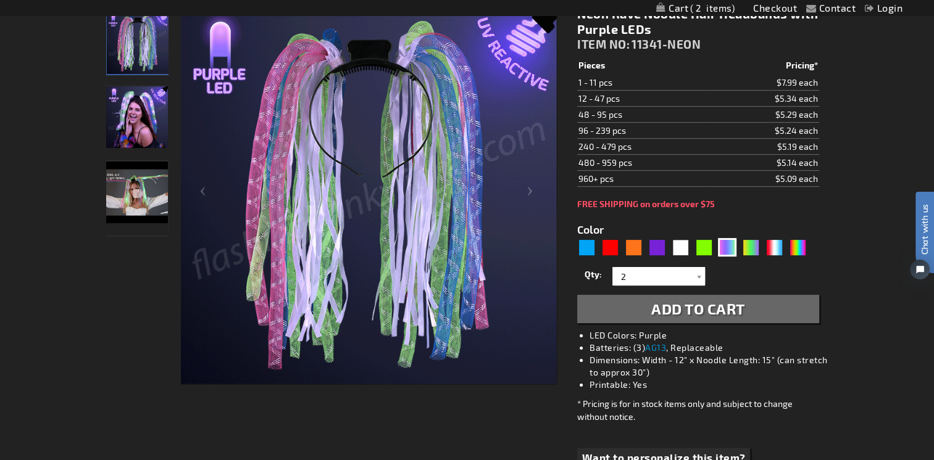
click at [693, 302] on span "Add to Cart" at bounding box center [698, 309] width 94 height 18
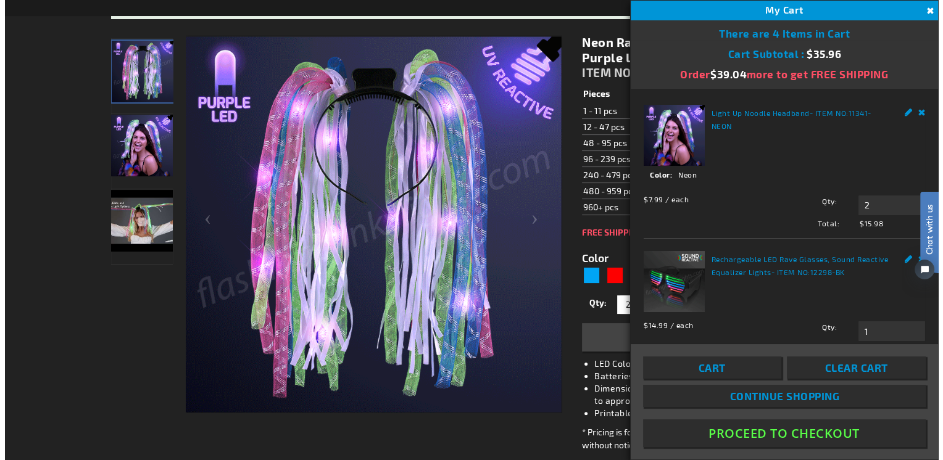
scroll to position [215, 0]
